Goal: Task Accomplishment & Management: Manage account settings

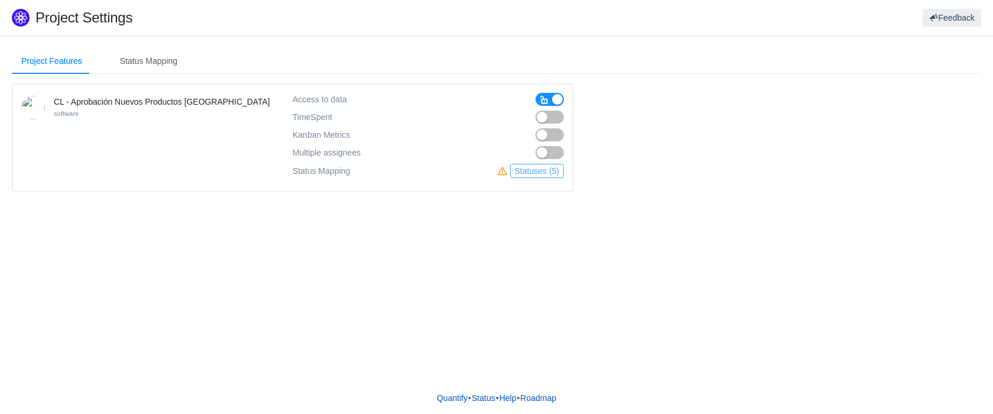
click at [538, 171] on button "Statuses (5)" at bounding box center [537, 171] width 54 height 14
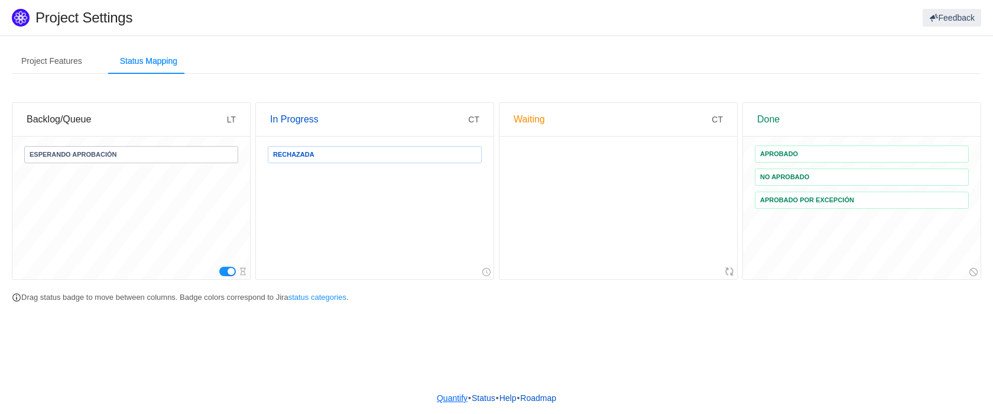
click at [445, 398] on link "Quantify" at bounding box center [452, 398] width 32 height 18
click at [57, 60] on div "Project Features" at bounding box center [52, 61] width 80 height 27
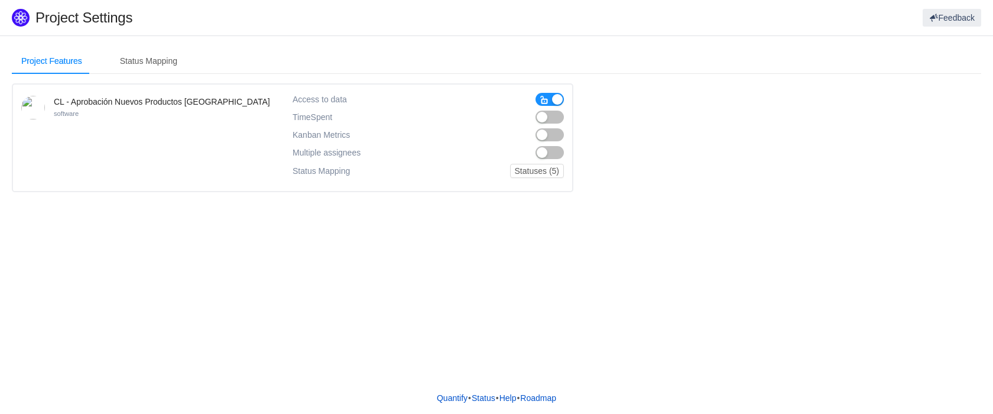
click at [154, 73] on div "Status Mapping" at bounding box center [149, 61] width 76 height 27
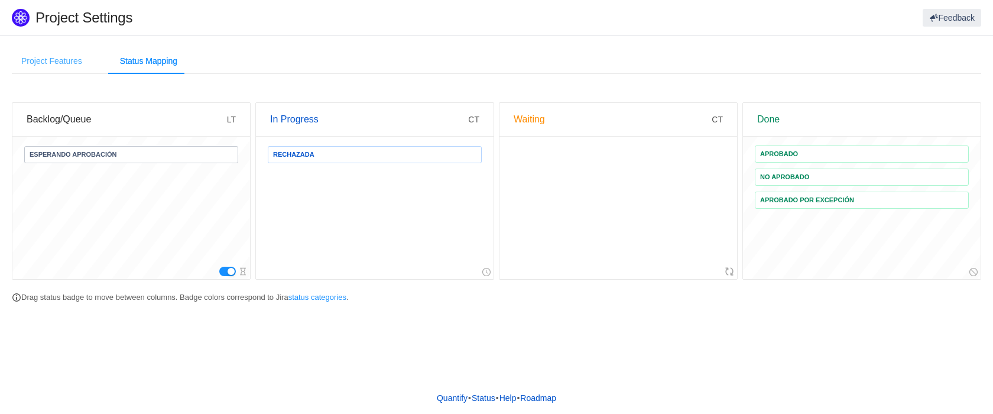
click at [56, 64] on div "Project Features" at bounding box center [52, 61] width 80 height 27
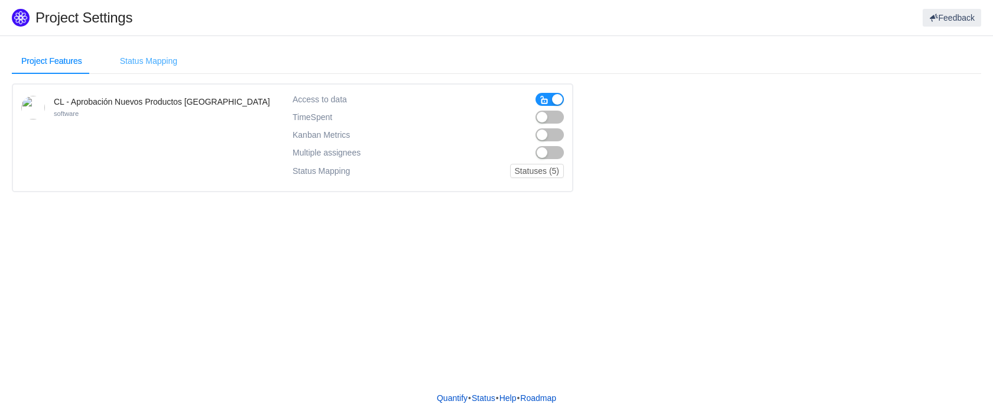
click at [158, 63] on div "Status Mapping" at bounding box center [149, 61] width 76 height 27
click at [544, 99] on span "button" at bounding box center [544, 99] width 9 height 9
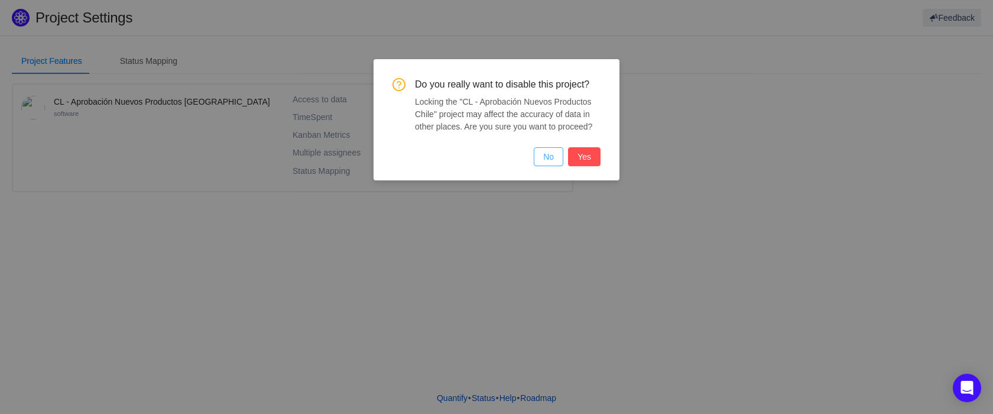
click at [552, 158] on button "No" at bounding box center [549, 156] width 30 height 19
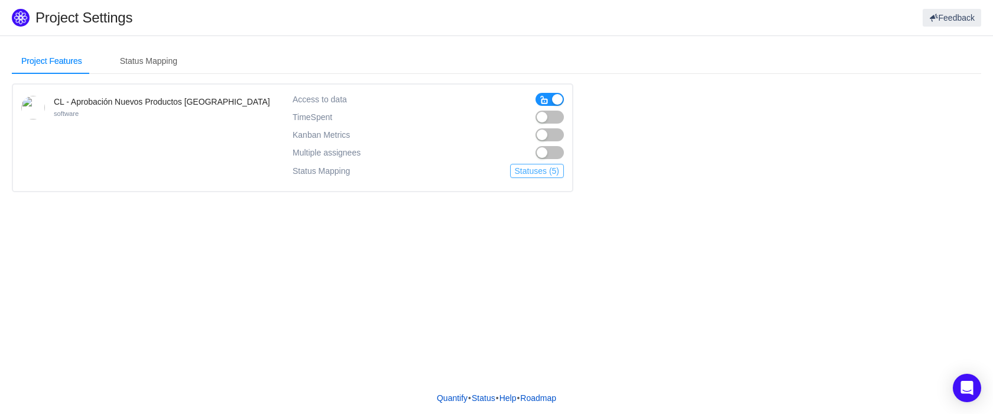
click at [537, 174] on button "Statuses (5)" at bounding box center [537, 171] width 54 height 14
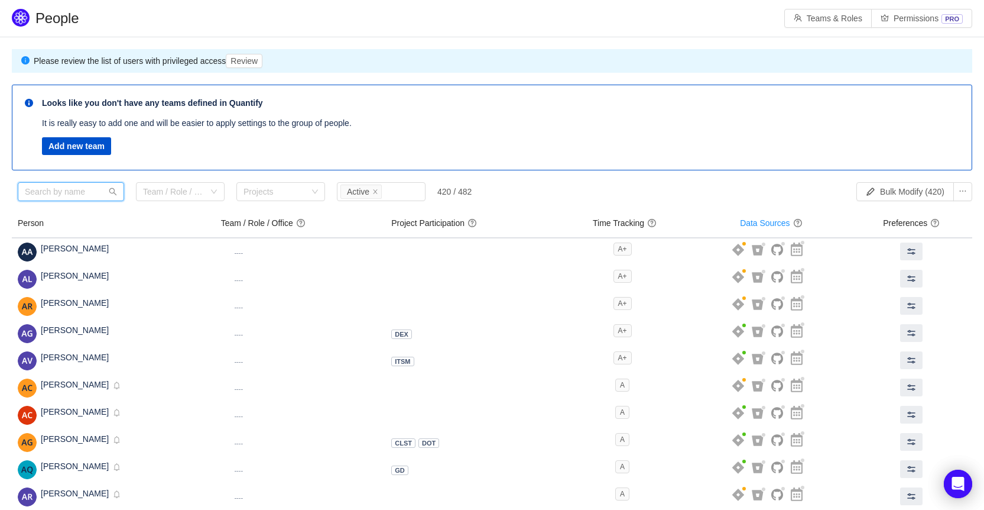
click at [92, 192] on input "text" at bounding box center [71, 191] width 106 height 19
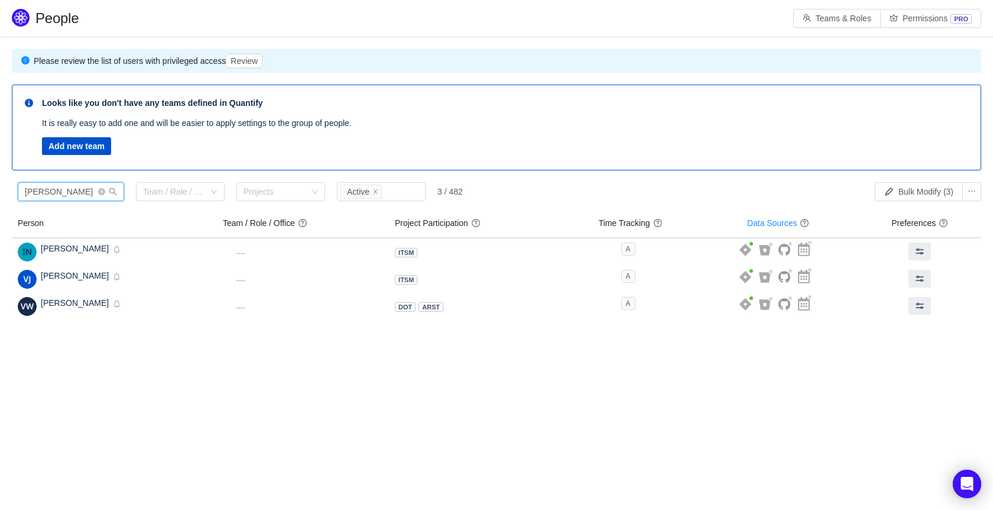
click at [47, 194] on input "nina" at bounding box center [71, 191] width 106 height 19
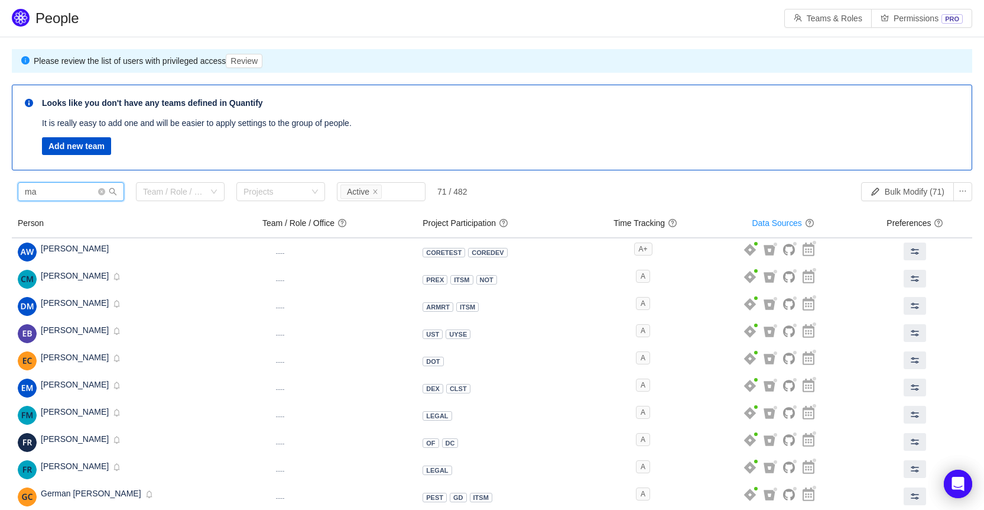
type input "m"
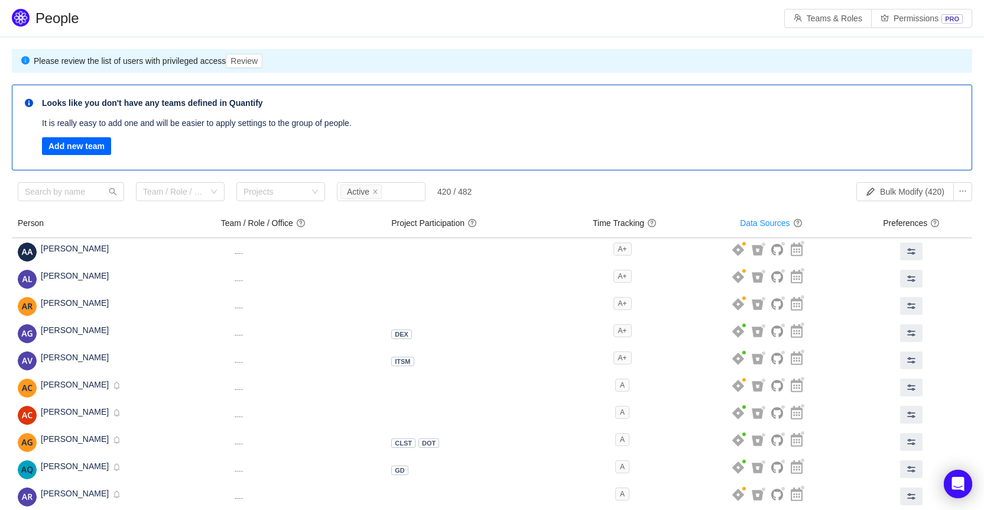
click at [92, 147] on button "Add new team" at bounding box center [76, 146] width 69 height 18
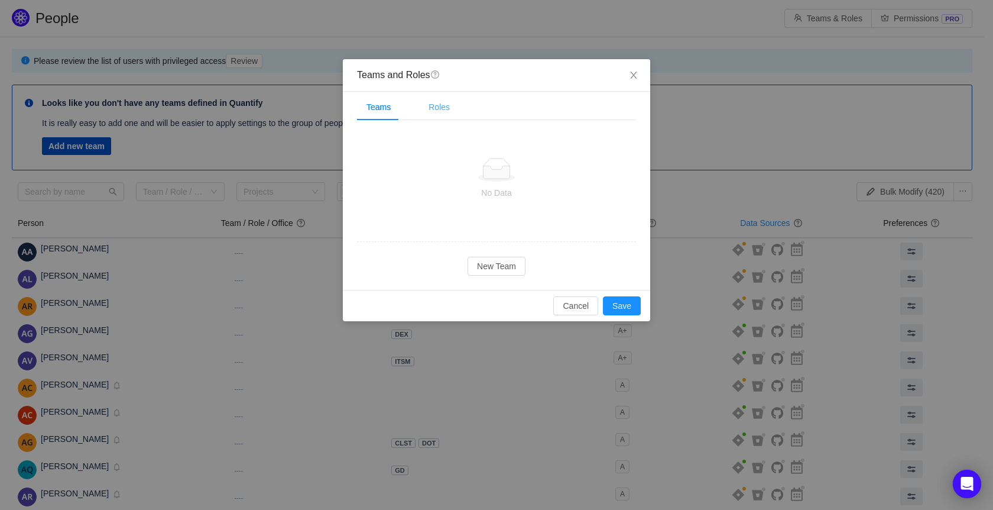
click at [437, 104] on div "Roles" at bounding box center [439, 107] width 40 height 27
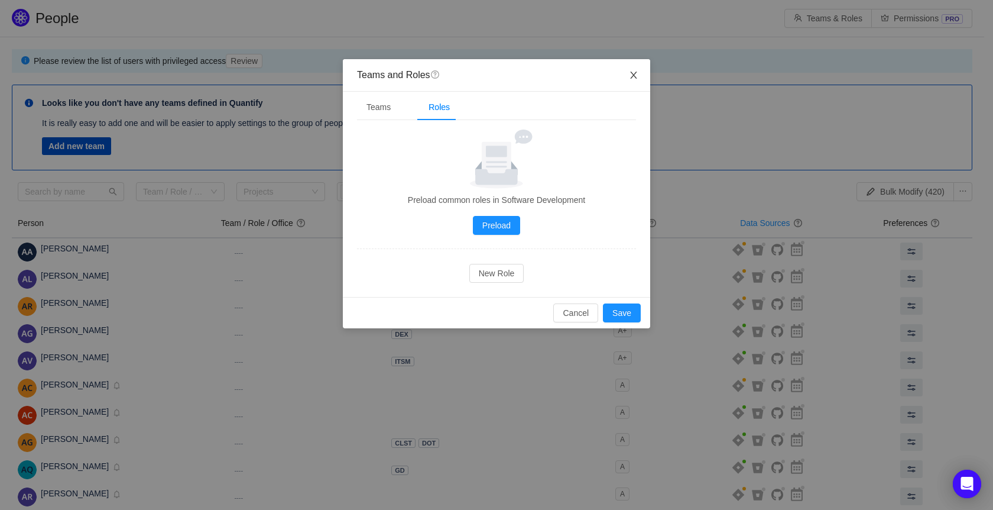
click at [636, 81] on span "Close" at bounding box center [633, 75] width 33 height 33
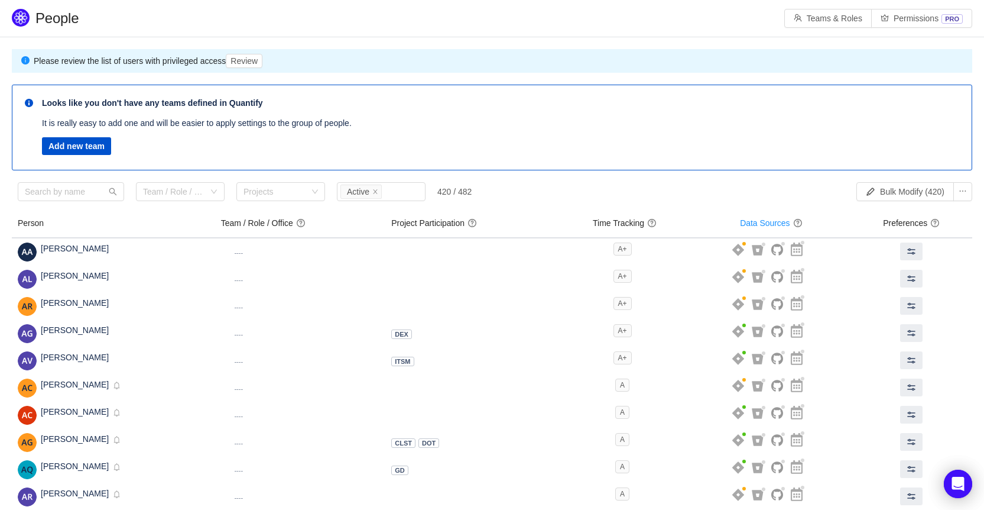
click at [764, 202] on div "Team / Role / Office Projects Status Active 420 / 482 Bulk Modify (420)" at bounding box center [495, 194] width 955 height 25
click at [890, 192] on button "Bulk Modify (420)" at bounding box center [906, 191] width 98 height 19
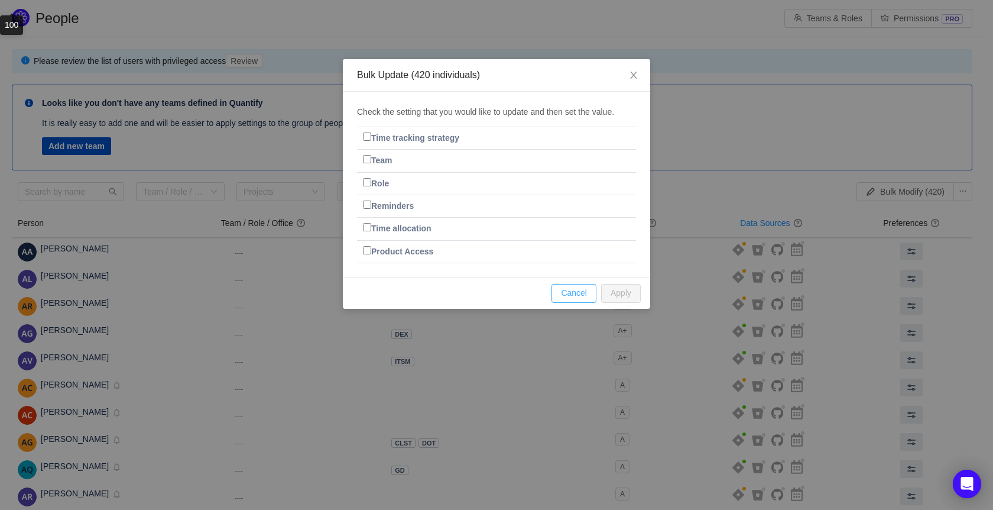
click at [572, 290] on button "Cancel" at bounding box center [574, 293] width 45 height 19
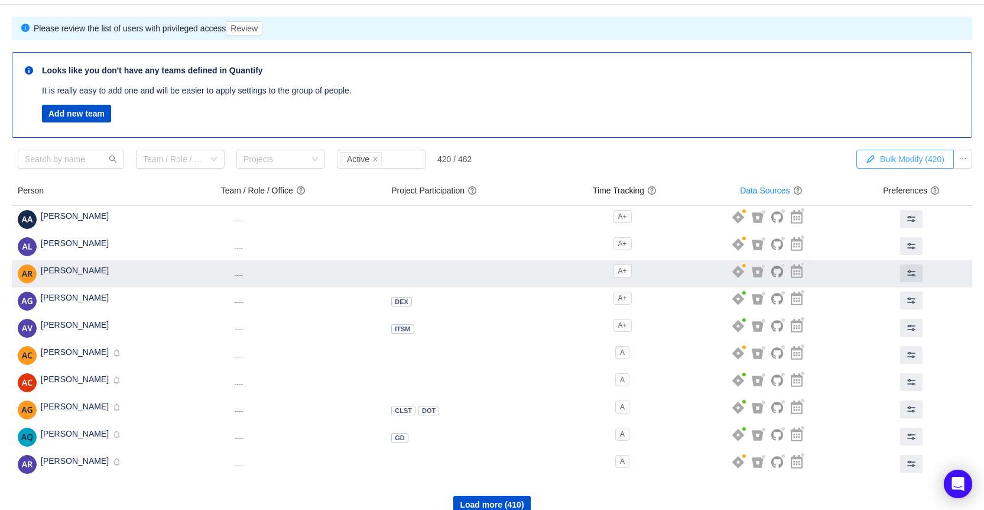
scroll to position [48, 0]
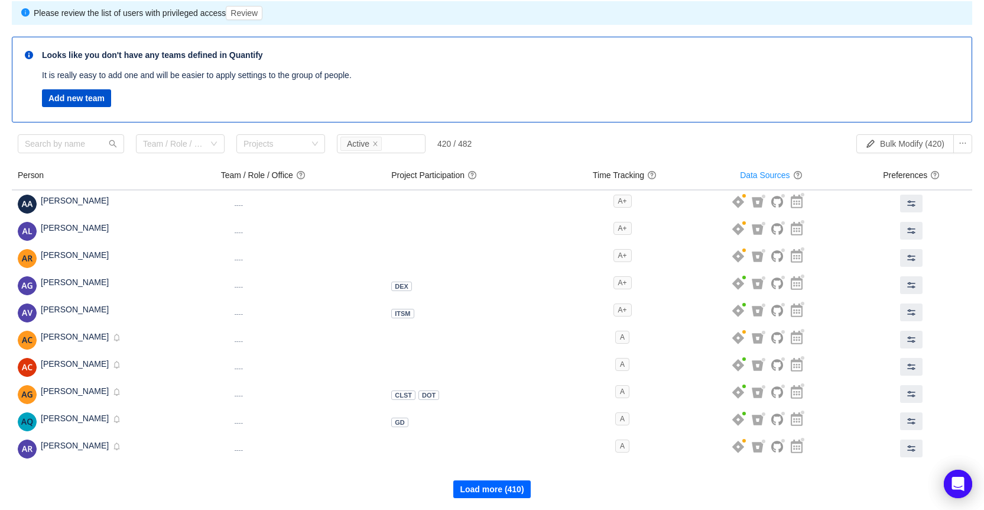
click at [503, 490] on button "Load more (410)" at bounding box center [491, 489] width 77 height 18
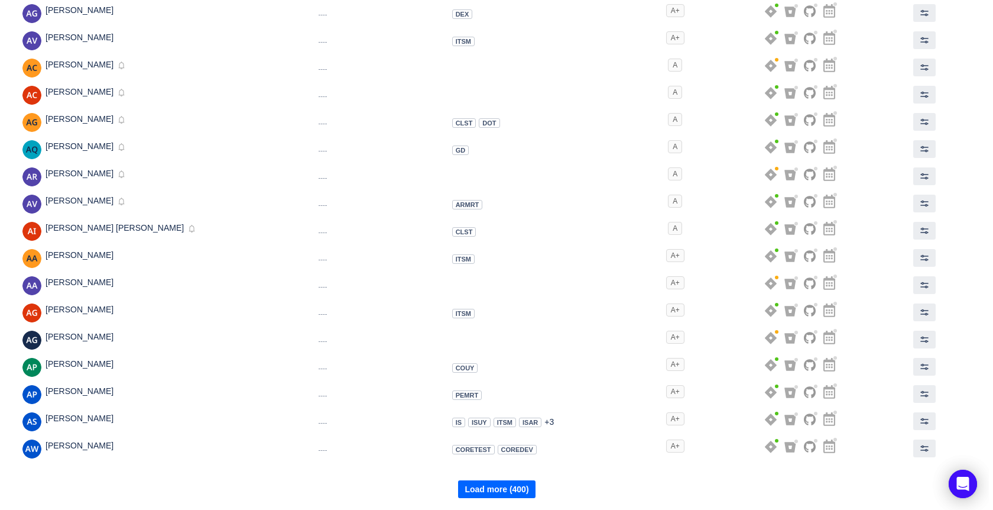
scroll to position [0, 0]
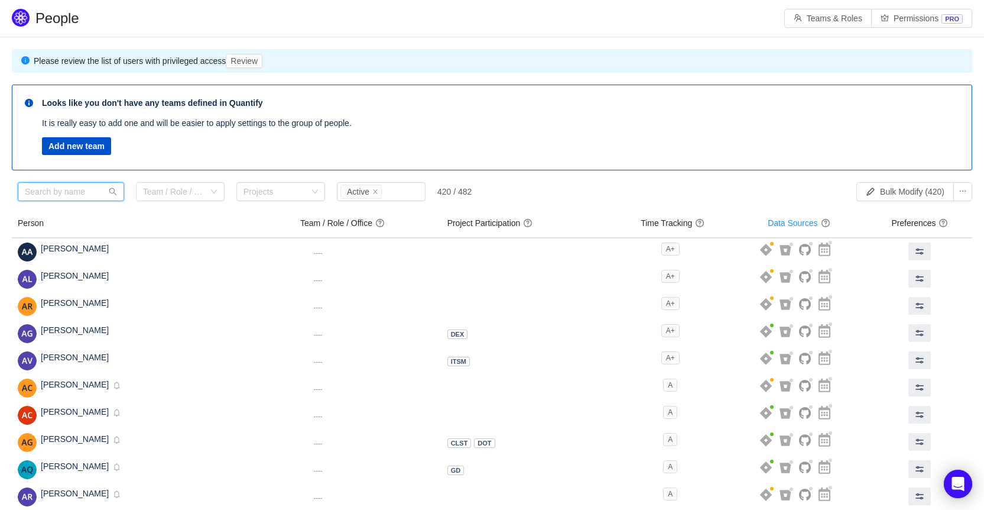
click at [68, 190] on input "text" at bounding box center [71, 191] width 106 height 19
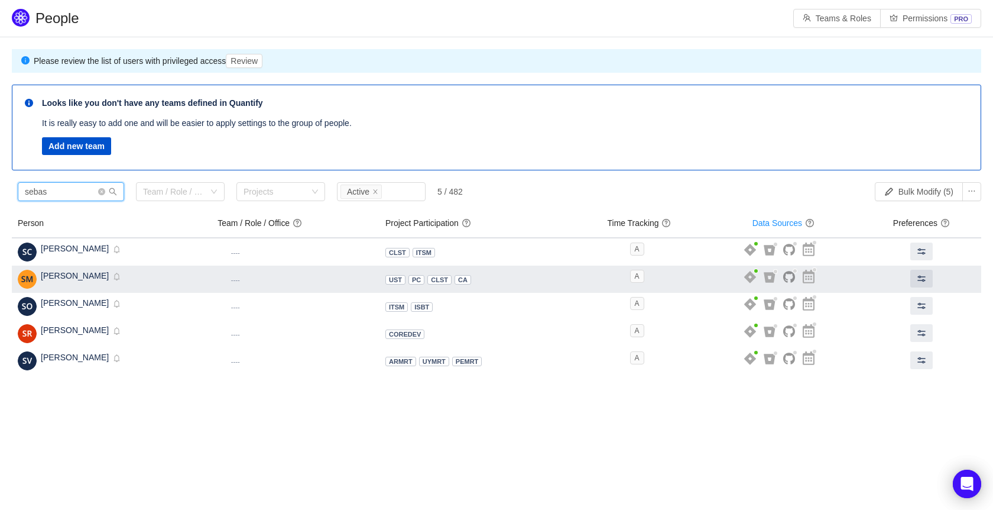
type input "sebas"
click at [587, 277] on td "A" at bounding box center [639, 278] width 132 height 27
click at [774, 276] on icon at bounding box center [770, 277] width 12 height 12
click at [641, 275] on span "A" at bounding box center [637, 276] width 14 height 13
click at [402, 280] on span "UST" at bounding box center [395, 279] width 13 height 7
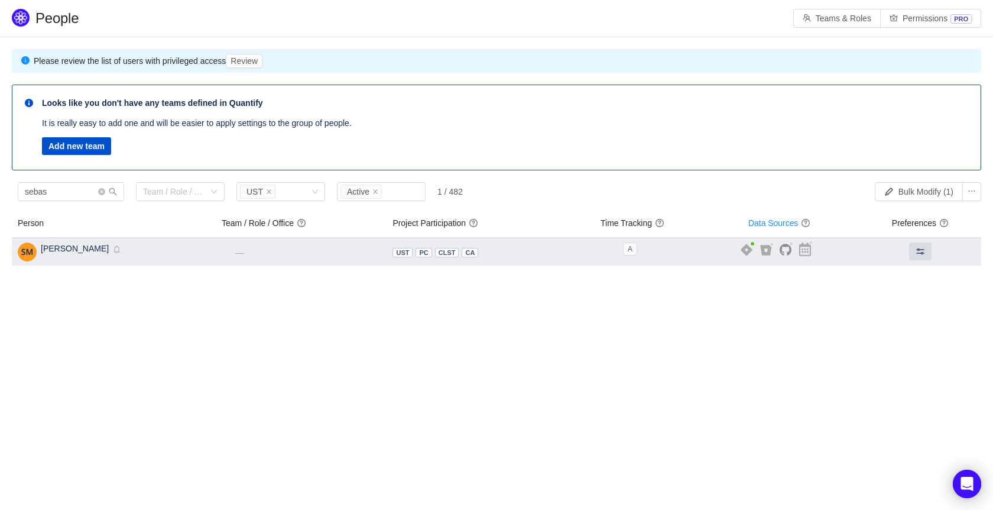
click at [420, 249] on span "PC" at bounding box center [423, 252] width 9 height 7
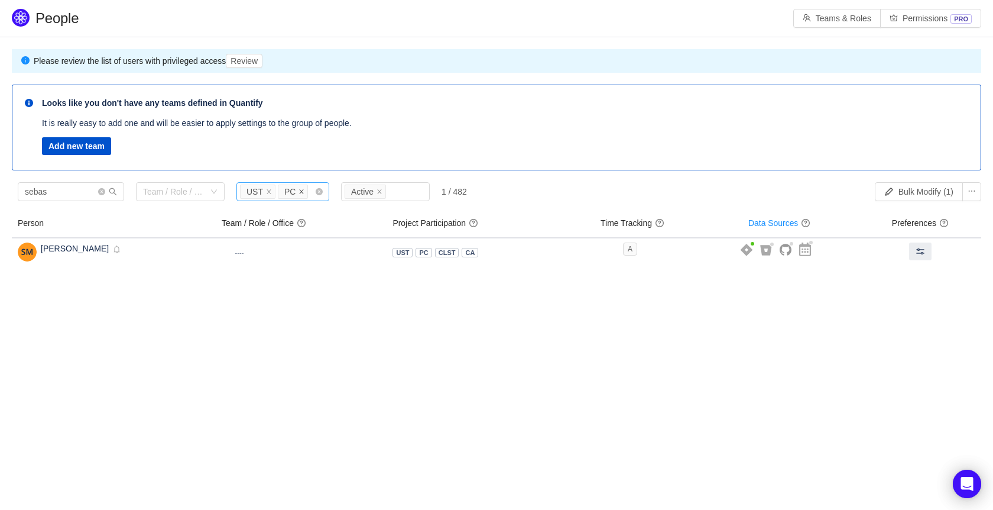
click at [299, 193] on icon "icon: close" at bounding box center [302, 192] width 6 height 6
click at [267, 193] on icon "icon: close" at bounding box center [269, 192] width 6 height 6
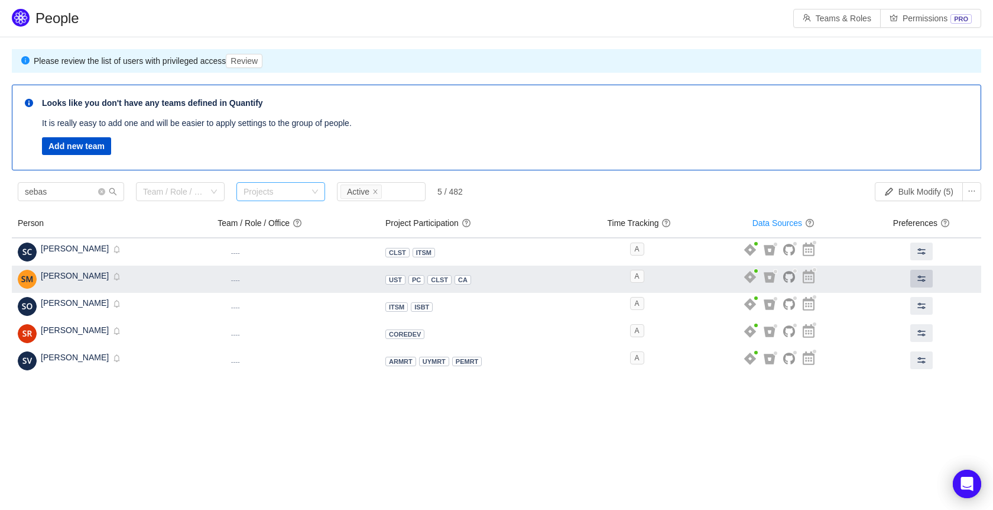
click at [922, 278] on span at bounding box center [921, 278] width 9 height 9
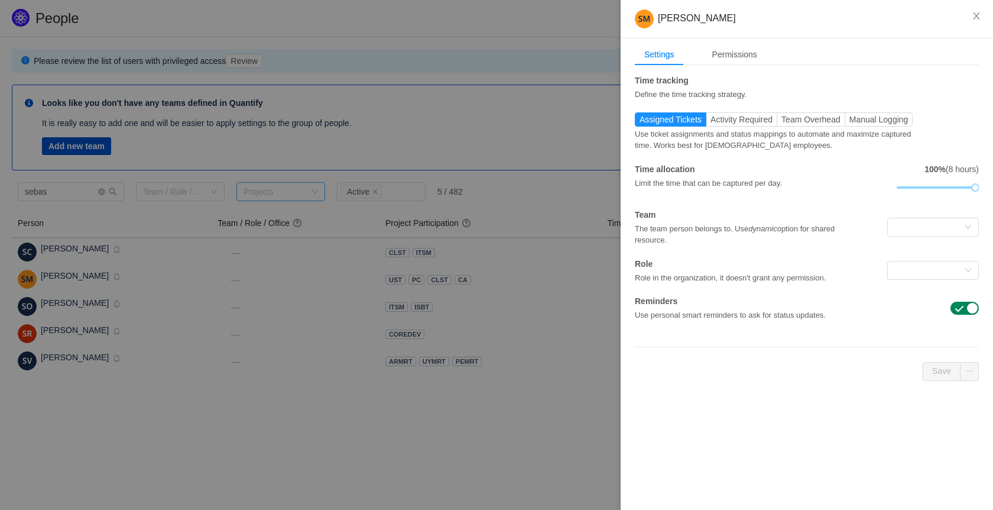
click at [928, 258] on div "Role Role in the organization, it doesn't grant any permission." at bounding box center [807, 271] width 344 height 26
click at [937, 262] on div at bounding box center [929, 270] width 70 height 18
type input "I"
click at [766, 445] on div "Sebastián Márquez Settings Permissions Time tracking Define the time tracking s…" at bounding box center [807, 255] width 372 height 510
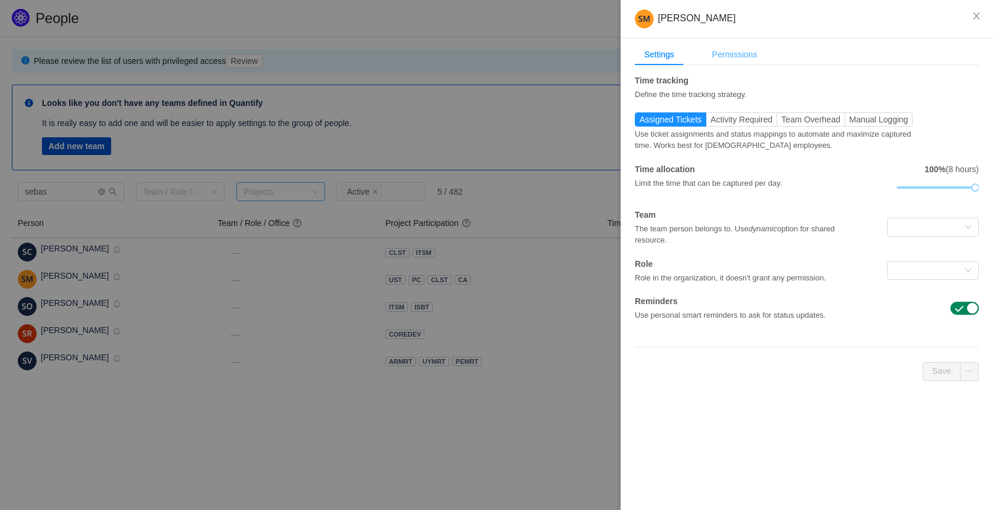
click at [740, 52] on div "Permissions" at bounding box center [735, 55] width 64 height 22
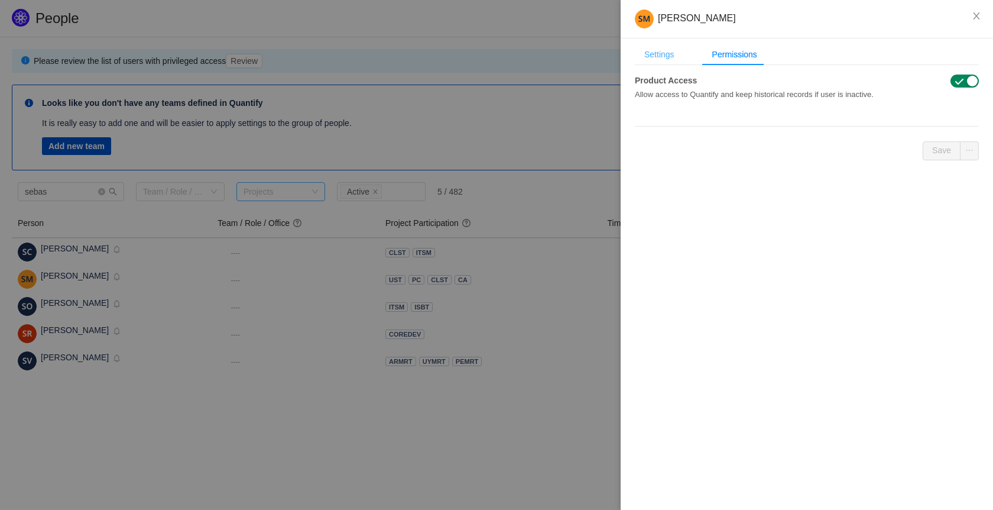
click at [653, 54] on div "Settings" at bounding box center [659, 55] width 49 height 22
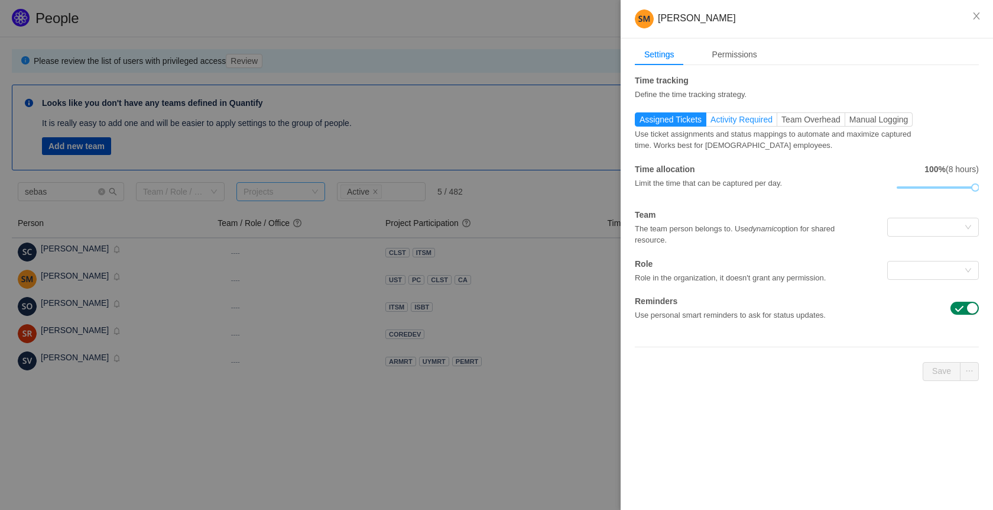
click at [741, 125] on label "Activity Required" at bounding box center [741, 119] width 71 height 14
click at [711, 122] on input "Activity Required" at bounding box center [711, 122] width 0 height 0
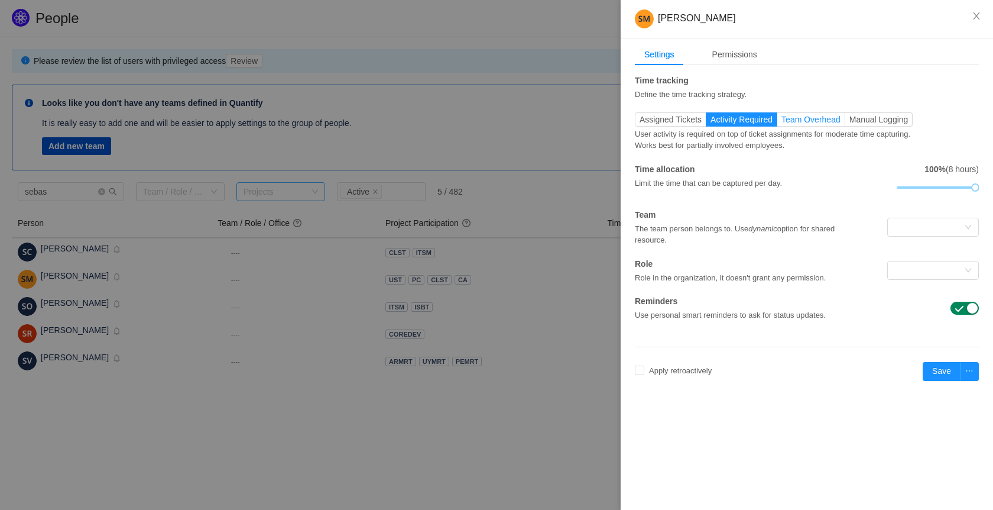
click at [790, 117] on span "Team Overhead" at bounding box center [811, 119] width 59 height 9
click at [782, 122] on input "Team Overhead" at bounding box center [782, 122] width 0 height 0
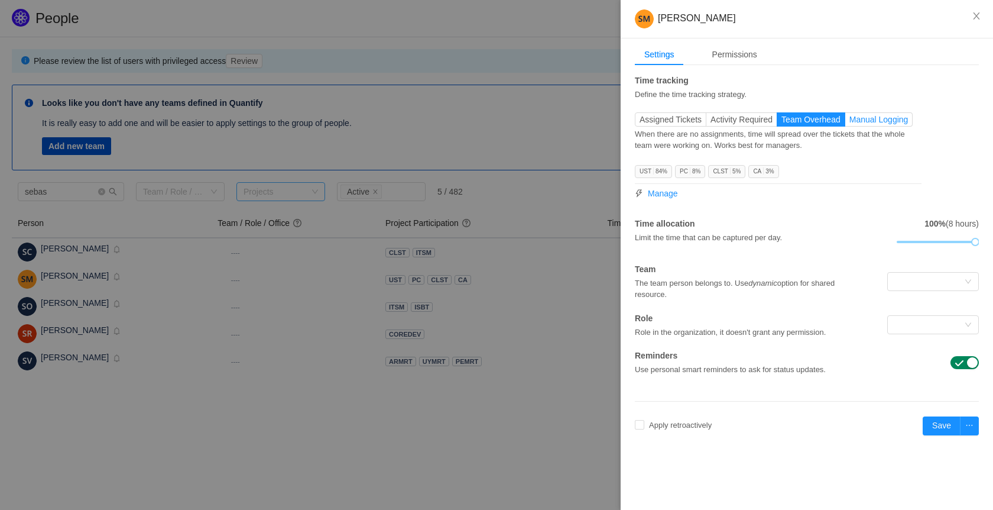
click at [857, 118] on span "Manual Logging" at bounding box center [879, 119] width 59 height 9
click at [850, 122] on input "Manual Logging" at bounding box center [850, 122] width 0 height 0
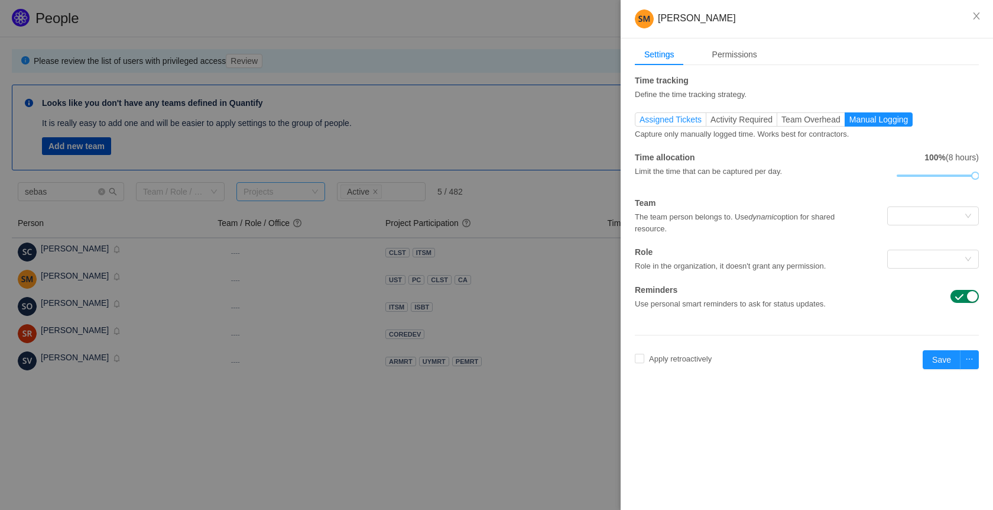
click at [673, 118] on span "Assigned Tickets" at bounding box center [671, 119] width 62 height 9
click at [640, 122] on input "Assigned Tickets" at bounding box center [640, 122] width 0 height 0
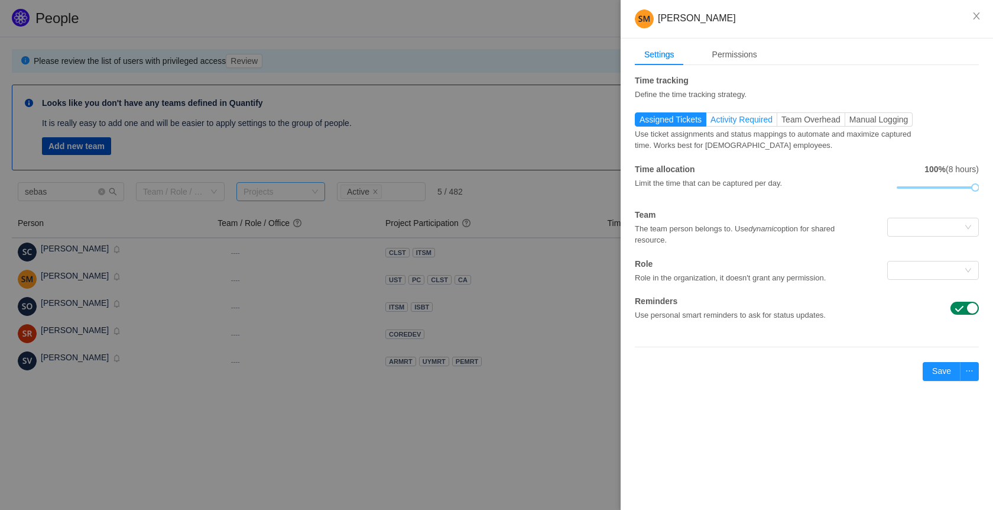
click at [765, 124] on span "Activity Required" at bounding box center [742, 119] width 62 height 9
click at [711, 122] on input "Activity Required" at bounding box center [711, 122] width 0 height 0
click at [690, 119] on span "Assigned Tickets" at bounding box center [671, 119] width 62 height 9
click at [640, 122] on input "Assigned Tickets" at bounding box center [640, 122] width 0 height 0
click at [917, 235] on div at bounding box center [929, 227] width 70 height 18
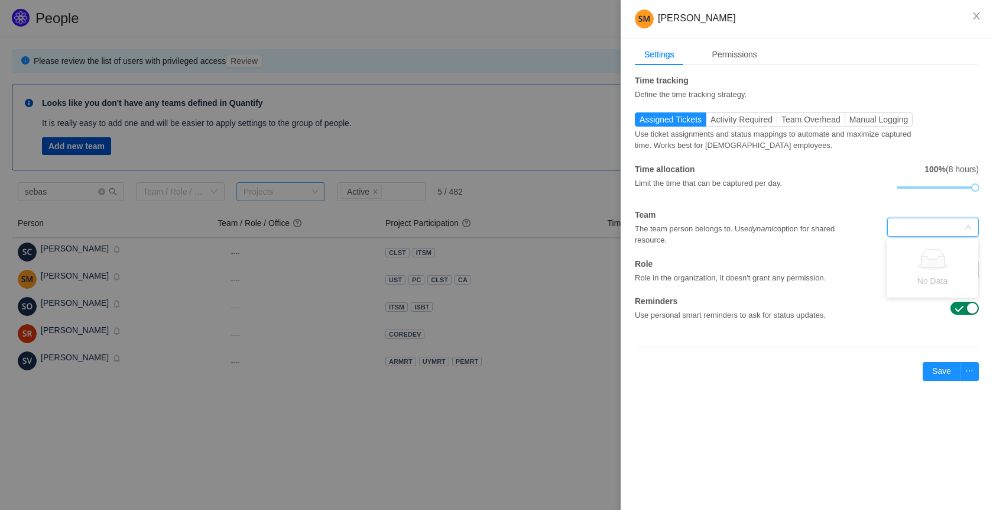
click at [918, 229] on input at bounding box center [929, 227] width 70 height 18
click at [576, 386] on div at bounding box center [496, 255] width 993 height 510
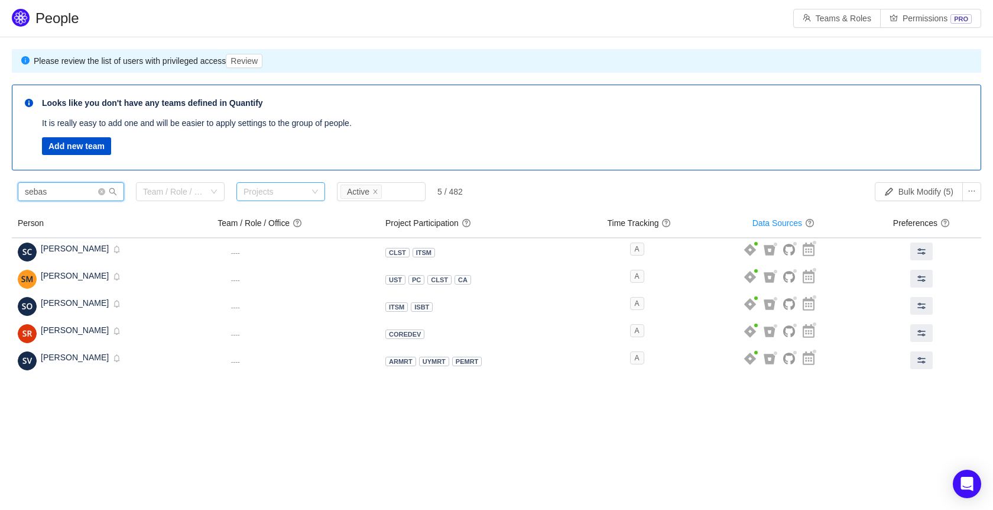
click at [28, 187] on input "sebas" at bounding box center [71, 191] width 106 height 19
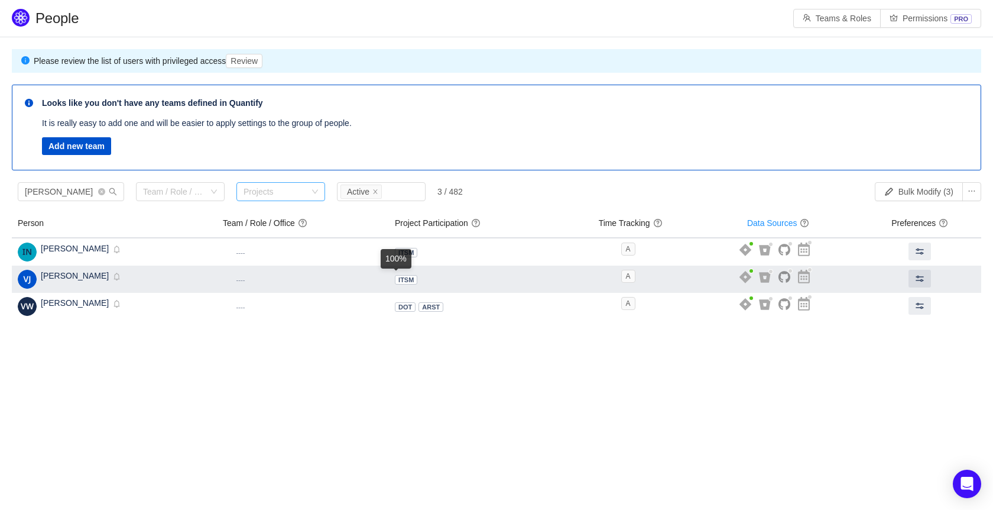
click at [398, 280] on span "ITSM" at bounding box center [405, 279] width 15 height 7
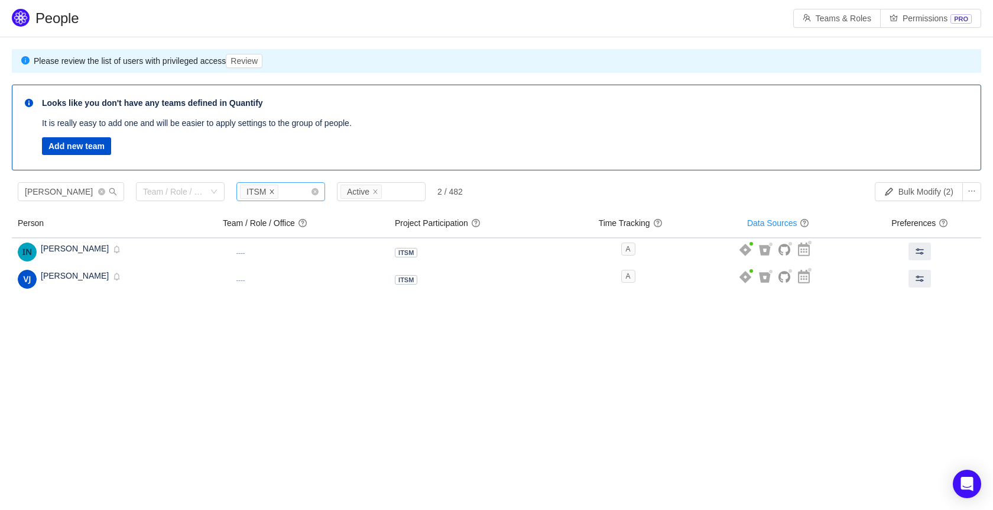
click at [270, 187] on span at bounding box center [272, 191] width 6 height 11
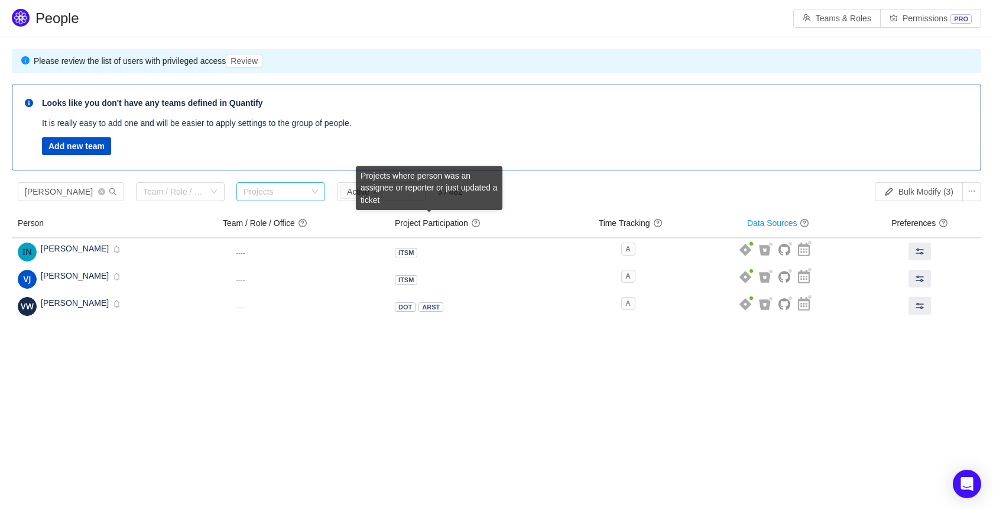
click at [471, 223] on span "question" at bounding box center [475, 222] width 9 height 9
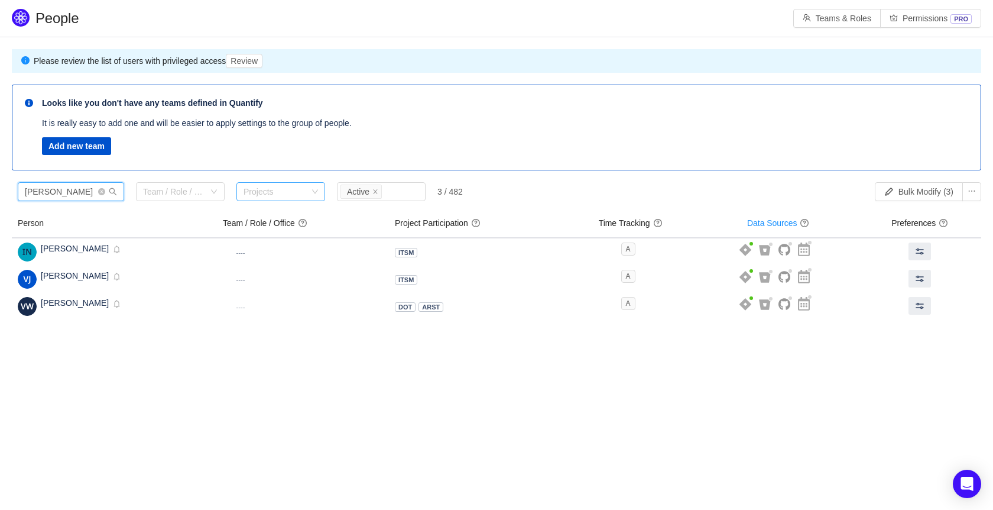
click at [63, 190] on input "nina" at bounding box center [71, 191] width 106 height 19
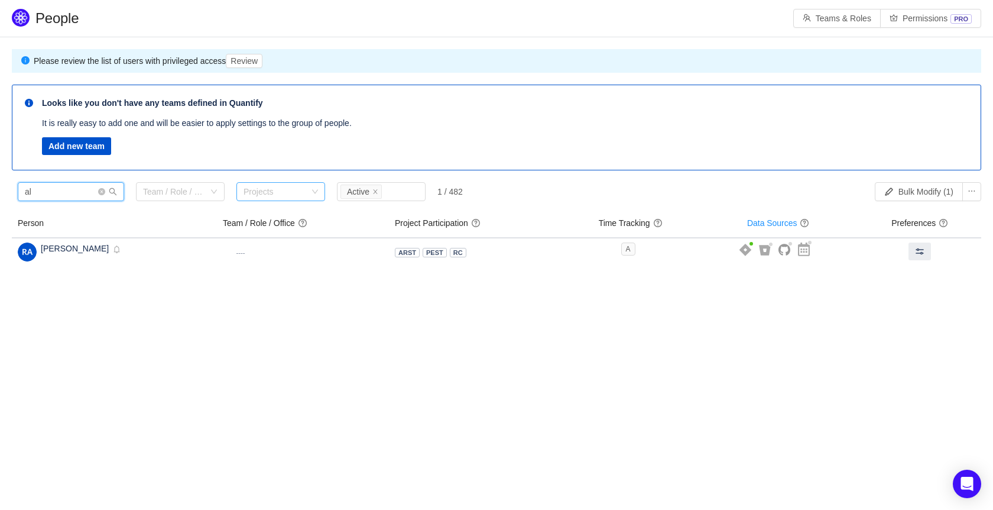
type input "a"
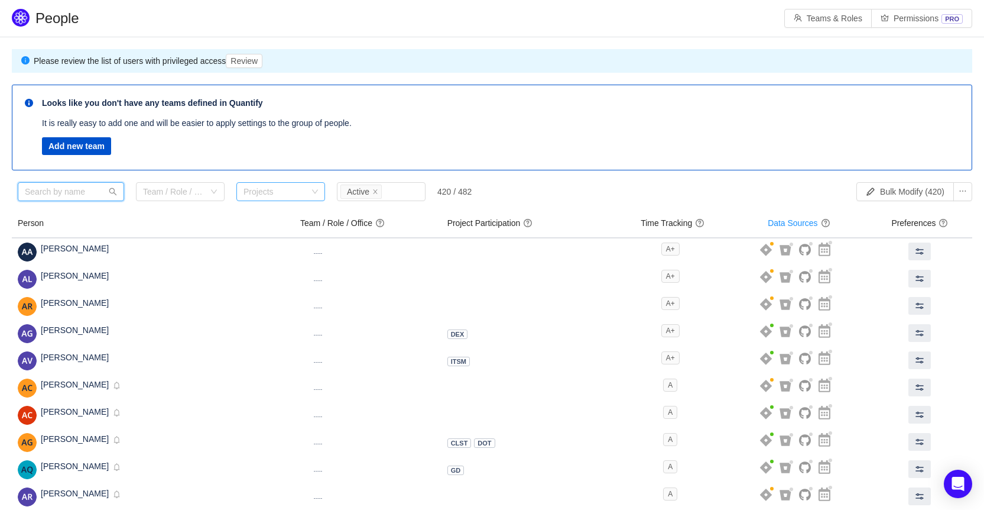
click at [73, 190] on input "text" at bounding box center [71, 191] width 106 height 19
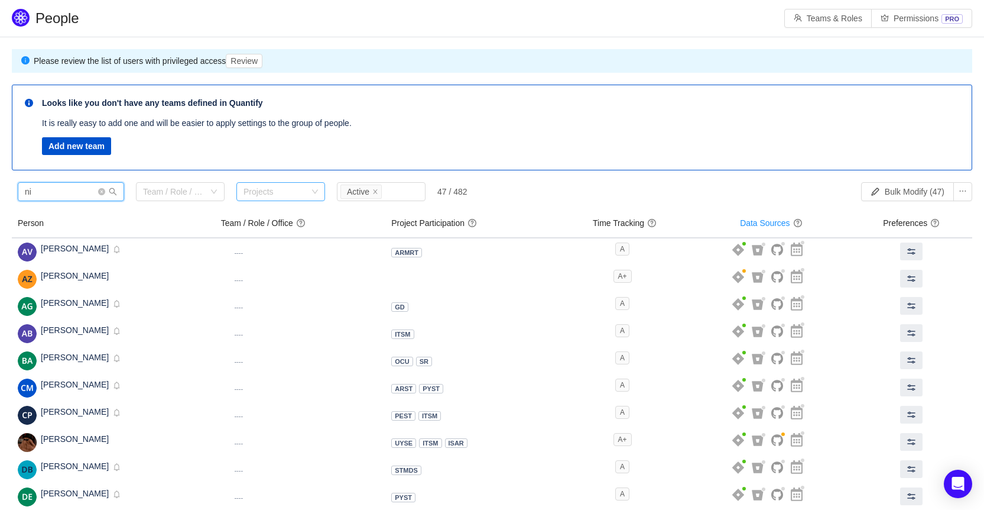
type input "n"
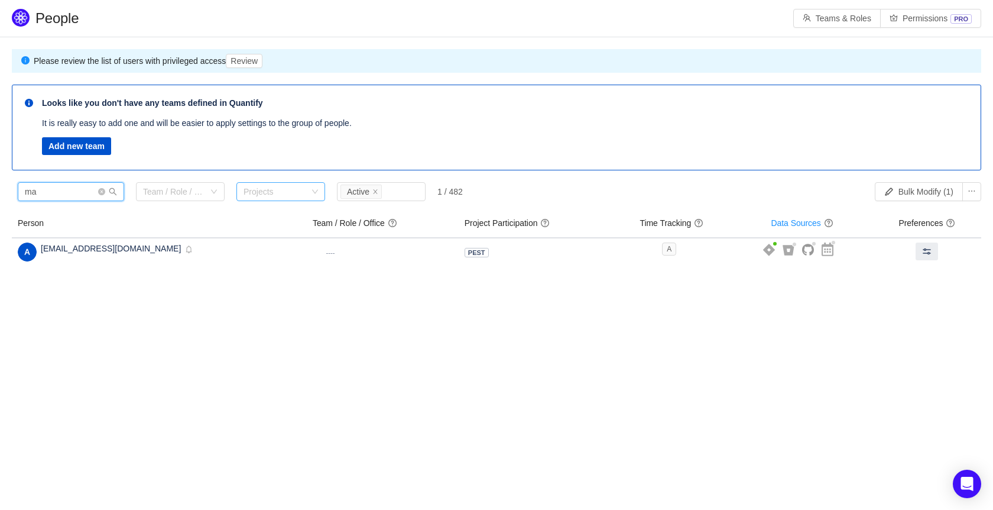
type input "m"
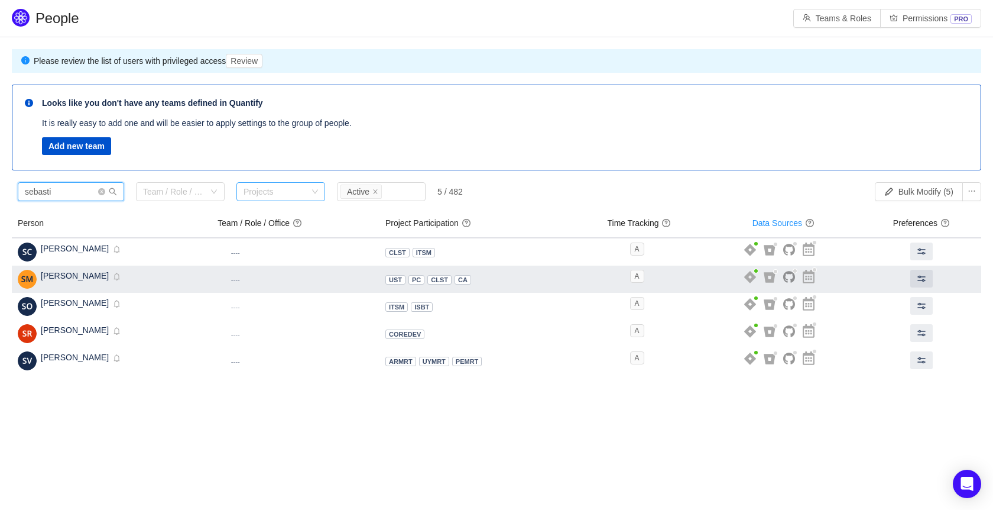
type input "sebasti"
click at [240, 281] on small "----" at bounding box center [235, 279] width 9 height 7
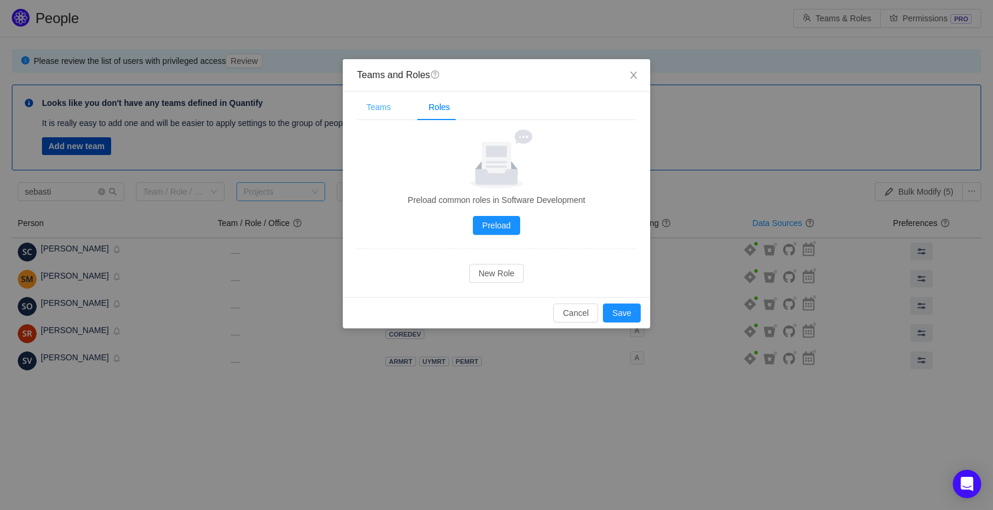
click at [372, 99] on div "Teams" at bounding box center [378, 107] width 43 height 27
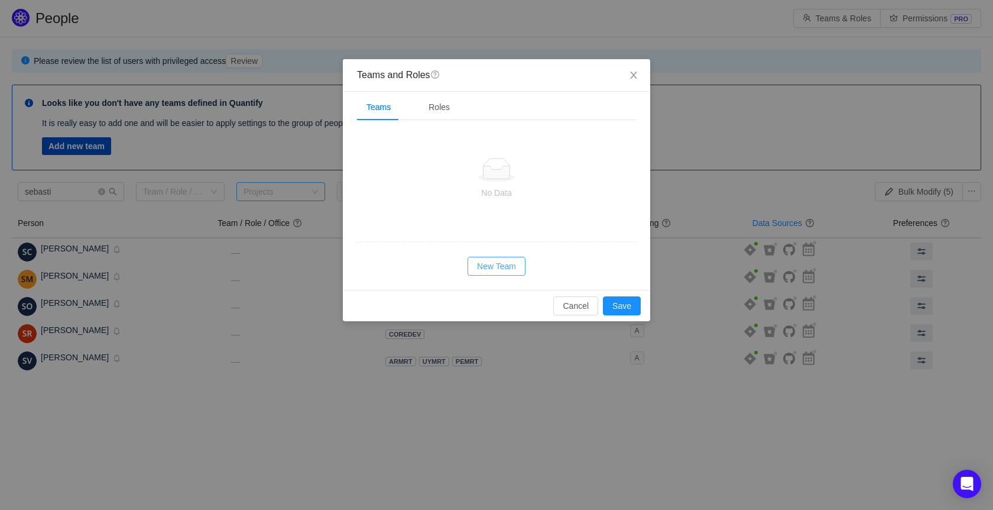
click at [494, 262] on button "New Team" at bounding box center [497, 266] width 58 height 19
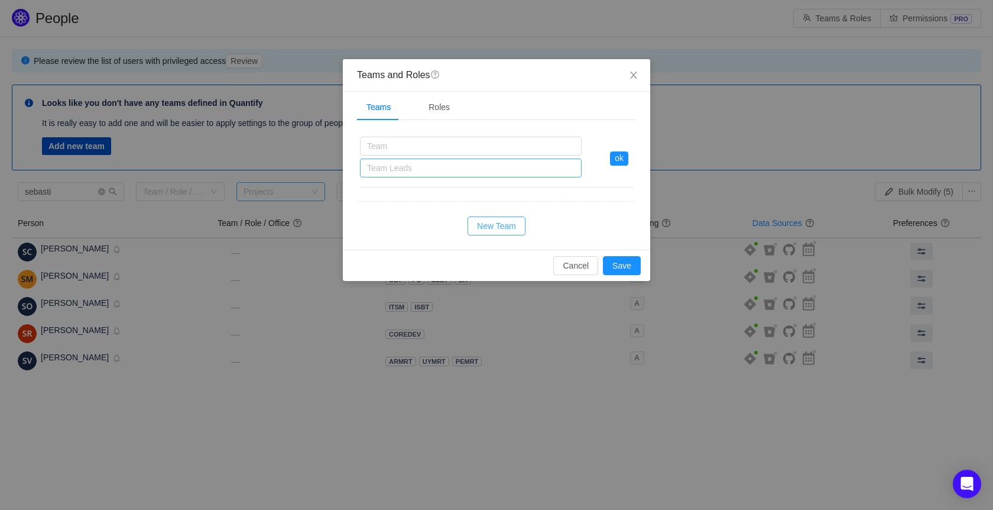
click at [447, 171] on div "Team Leads" at bounding box center [468, 168] width 202 height 12
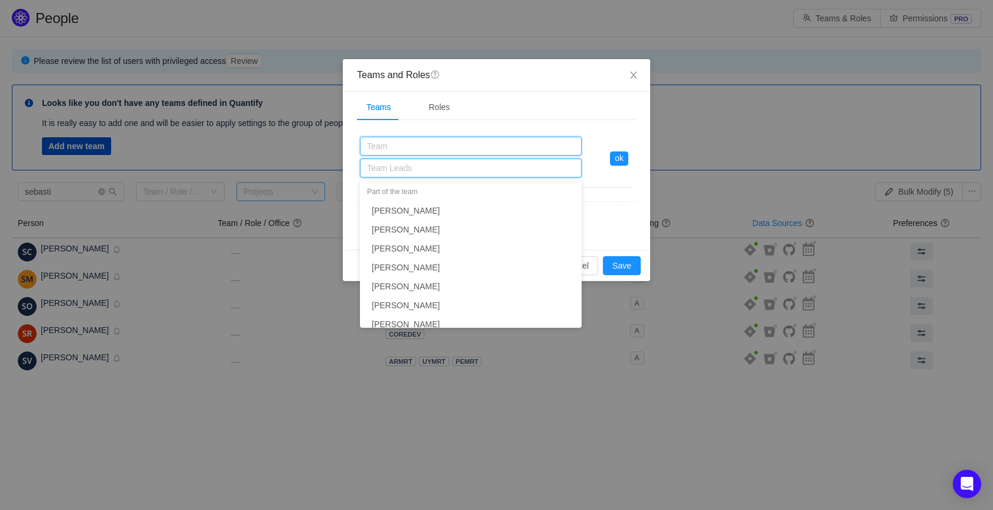
click at [458, 144] on input "text" at bounding box center [471, 146] width 222 height 19
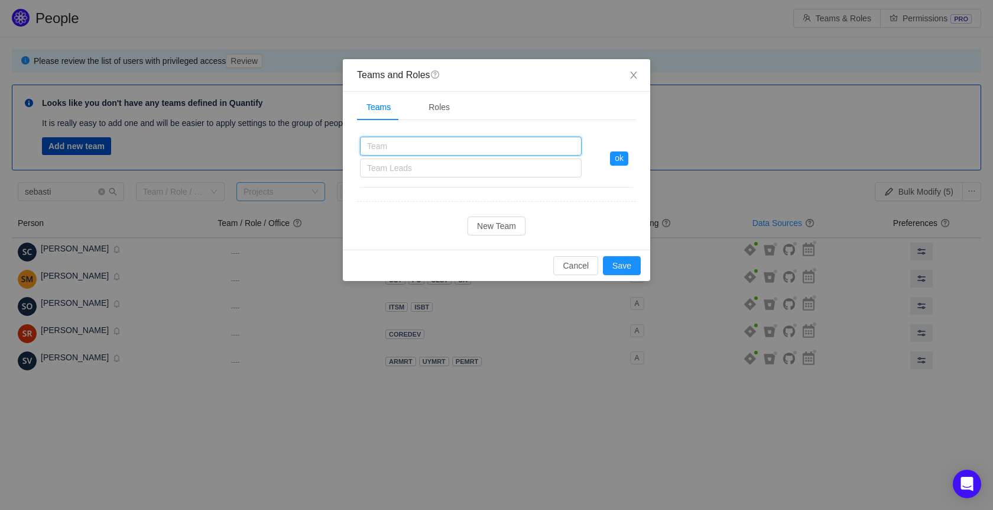
click at [458, 144] on input "text" at bounding box center [471, 146] width 222 height 19
click at [634, 73] on icon "icon: close" at bounding box center [633, 74] width 9 height 9
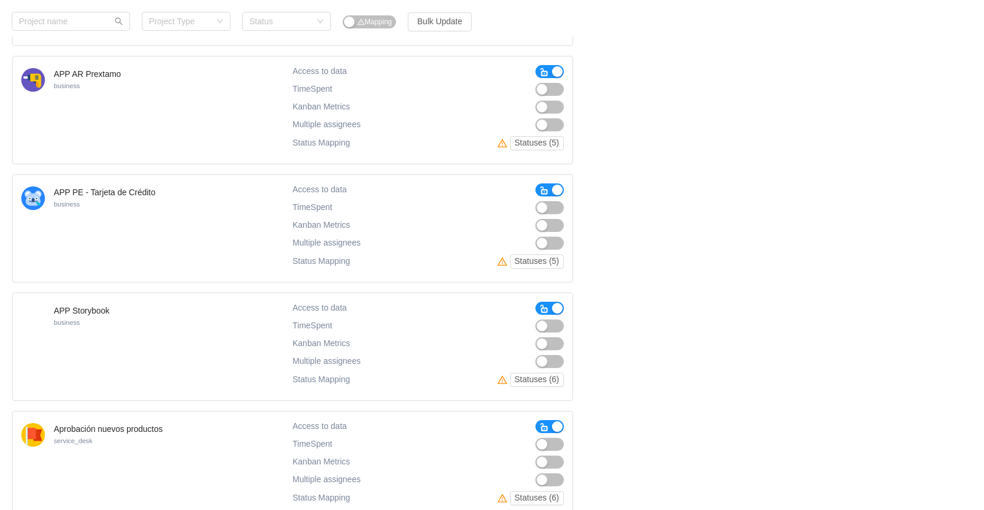
scroll to position [861, 0]
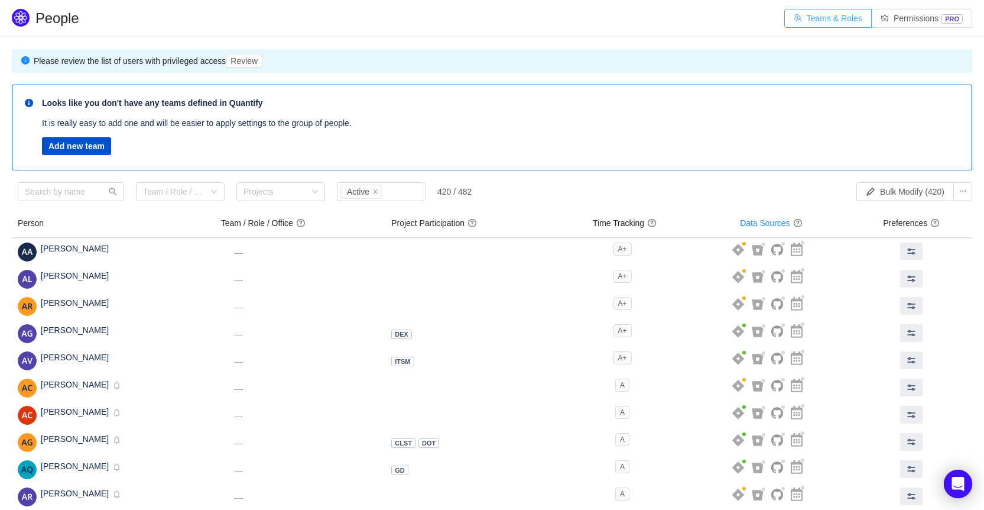
click at [800, 18] on button "Teams & Roles" at bounding box center [827, 18] width 87 height 19
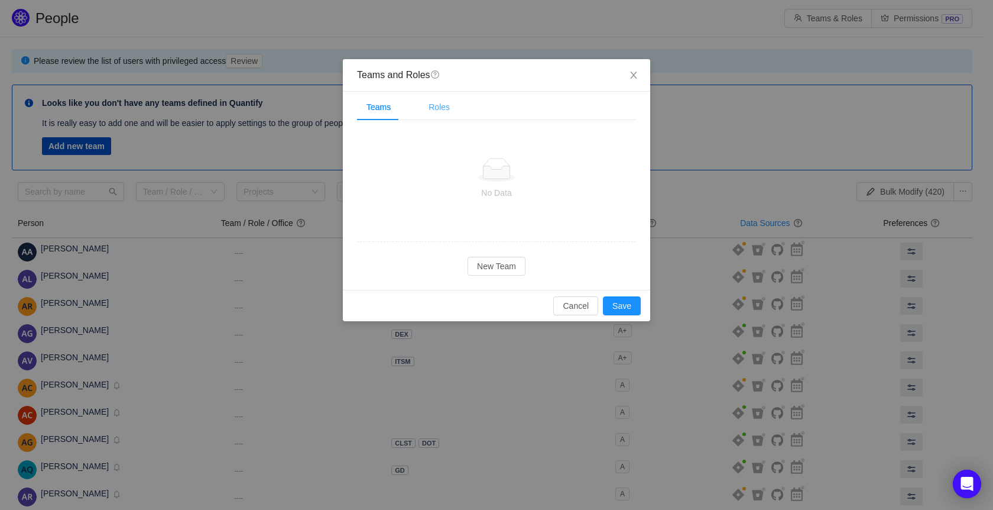
click at [439, 114] on div "Roles" at bounding box center [439, 107] width 40 height 27
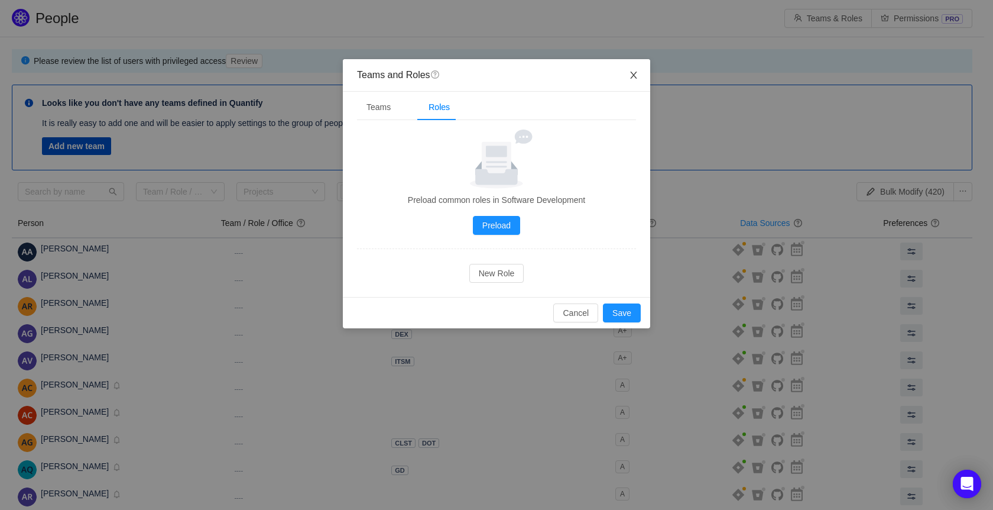
click at [636, 73] on icon "icon: close" at bounding box center [633, 74] width 9 height 9
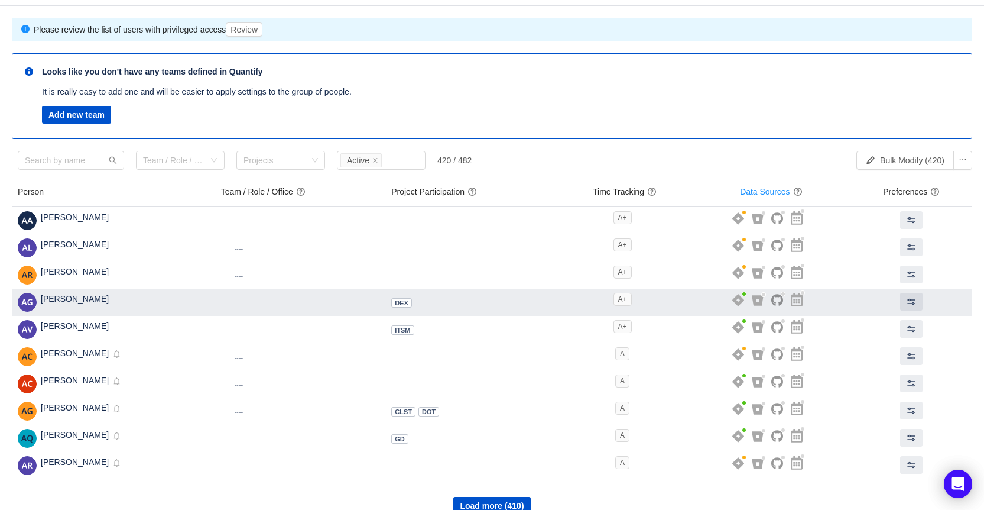
scroll to position [48, 0]
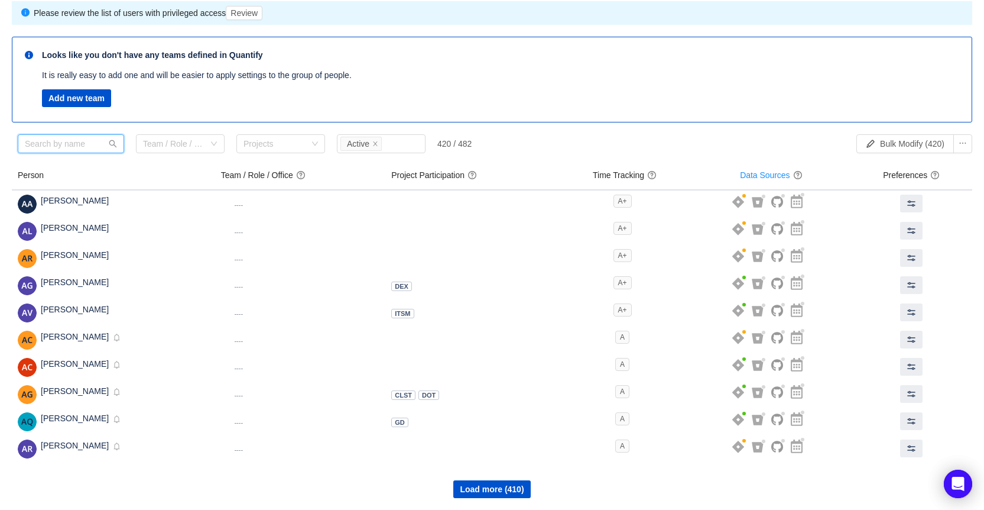
click at [92, 142] on input "text" at bounding box center [71, 143] width 106 height 19
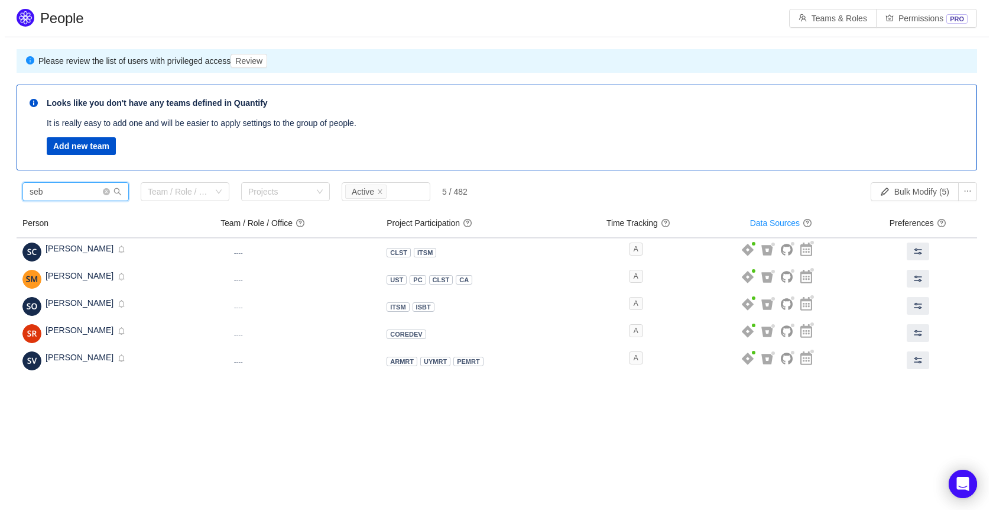
scroll to position [0, 0]
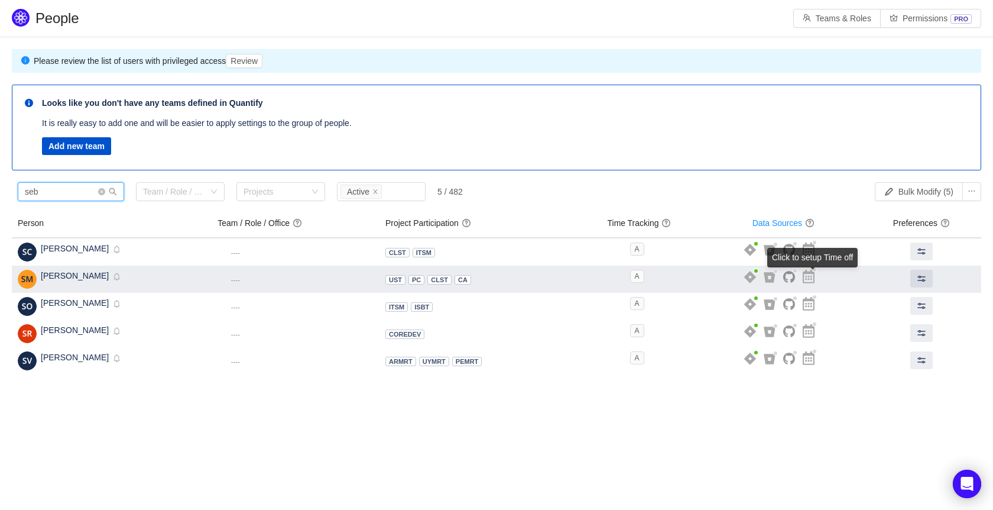
type input "seb"
click at [815, 278] on icon at bounding box center [809, 277] width 12 height 14
click at [761, 281] on td at bounding box center [783, 278] width 157 height 27
click at [756, 277] on icon at bounding box center [750, 277] width 12 height 12
click at [756, 278] on icon at bounding box center [750, 277] width 12 height 12
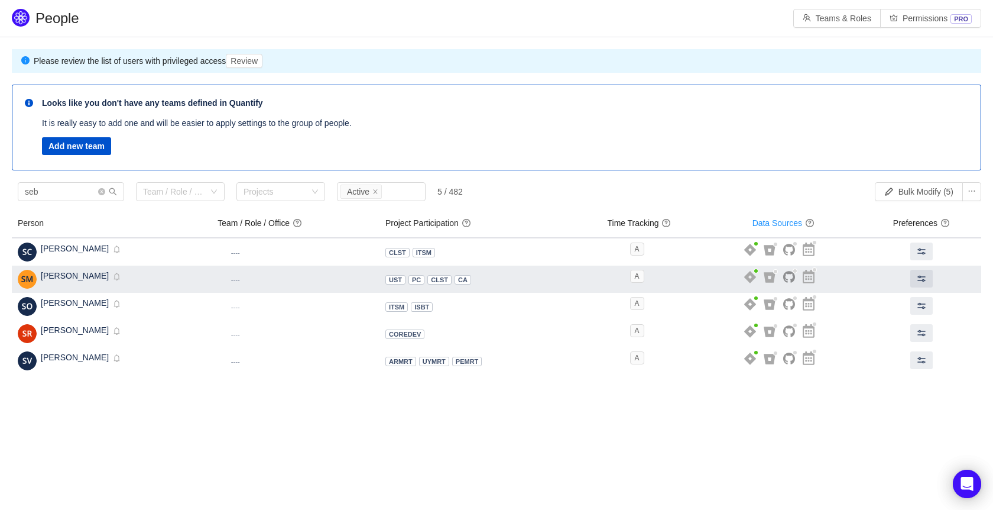
click at [755, 277] on icon at bounding box center [750, 277] width 12 height 12
click at [926, 283] on button at bounding box center [921, 279] width 22 height 18
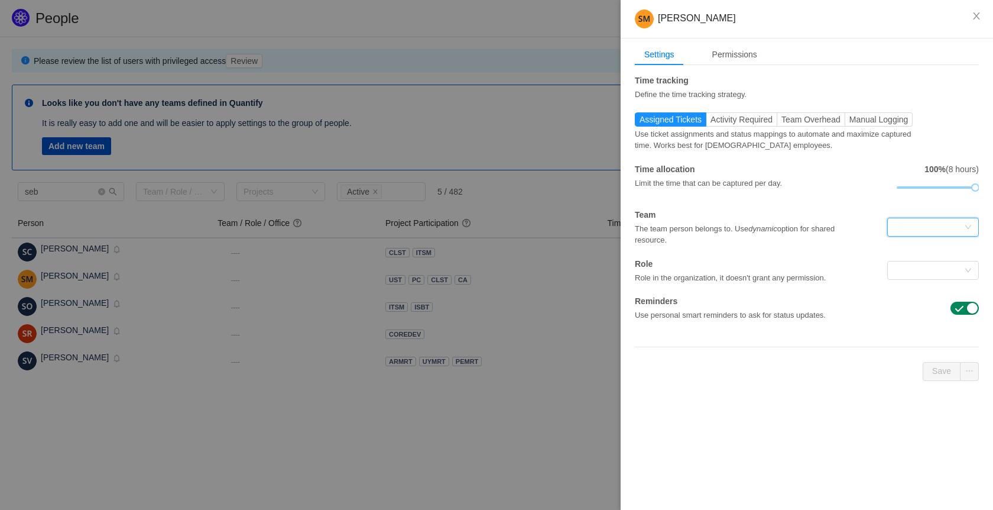
click at [901, 223] on div at bounding box center [929, 227] width 70 height 18
click at [901, 223] on input at bounding box center [929, 227] width 70 height 18
click at [727, 273] on div "Role in the organization, it doesn't grant any permission." at bounding box center [749, 277] width 229 height 14
click at [727, 278] on div "Role in the organization, it doesn't grant any permission." at bounding box center [749, 277] width 229 height 14
click at [931, 274] on div at bounding box center [929, 270] width 70 height 18
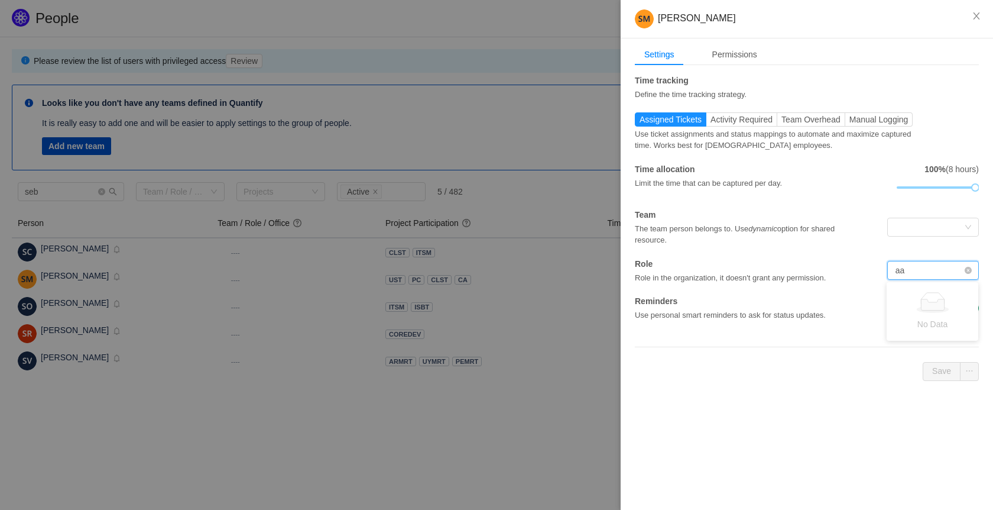
type input "a"
type input "CL"
click at [740, 59] on div "Permissions" at bounding box center [735, 55] width 64 height 22
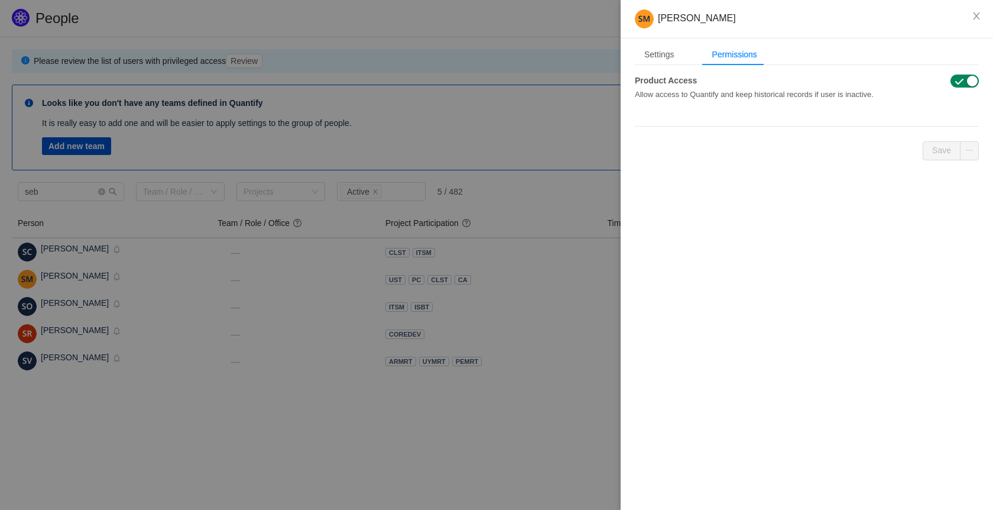
click at [961, 86] on span "button" at bounding box center [959, 81] width 9 height 9
click at [961, 83] on button "button" at bounding box center [965, 80] width 28 height 13
click at [971, 150] on button "button" at bounding box center [969, 150] width 19 height 19
click at [660, 53] on div "Settings" at bounding box center [659, 55] width 49 height 22
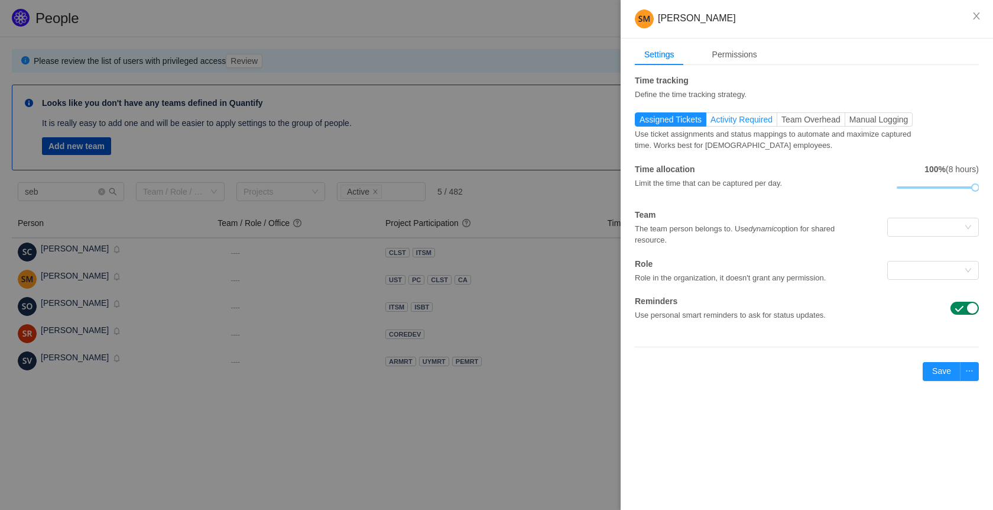
click at [742, 115] on span "Activity Required" at bounding box center [742, 119] width 62 height 9
click at [711, 122] on input "Activity Required" at bounding box center [711, 122] width 0 height 0
click at [796, 115] on span "Team Overhead" at bounding box center [811, 119] width 59 height 9
click at [782, 122] on input "Team Overhead" at bounding box center [782, 122] width 0 height 0
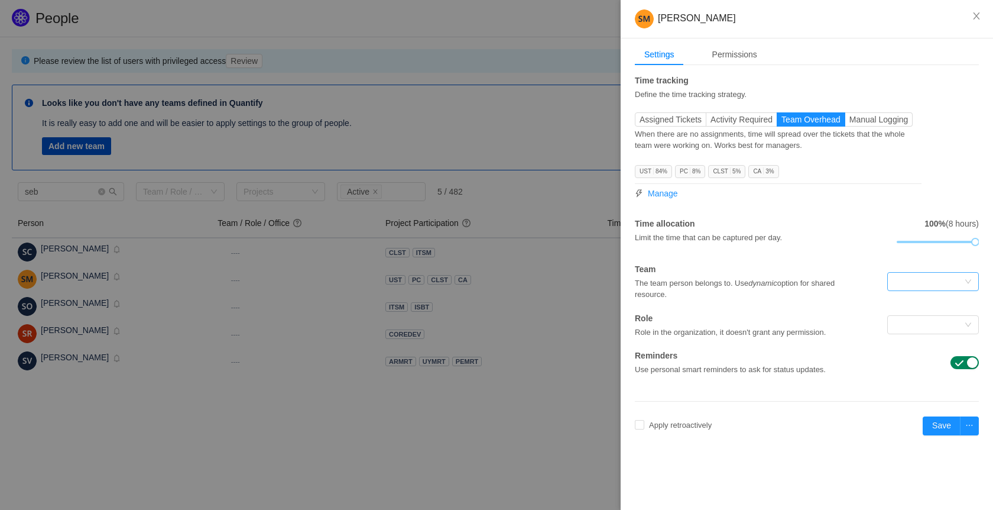
click at [922, 280] on div at bounding box center [929, 282] width 70 height 18
click at [922, 280] on input at bounding box center [929, 282] width 70 height 18
click at [744, 339] on div "Time tracking Define the time tracking strategy. Assigned Tickets Activity Requ…" at bounding box center [807, 224] width 344 height 301
click at [885, 357] on div "Reminders Use personal smart reminders to ask for status updates." at bounding box center [764, 362] width 258 height 26
click at [870, 115] on span "Manual Logging" at bounding box center [879, 119] width 59 height 9
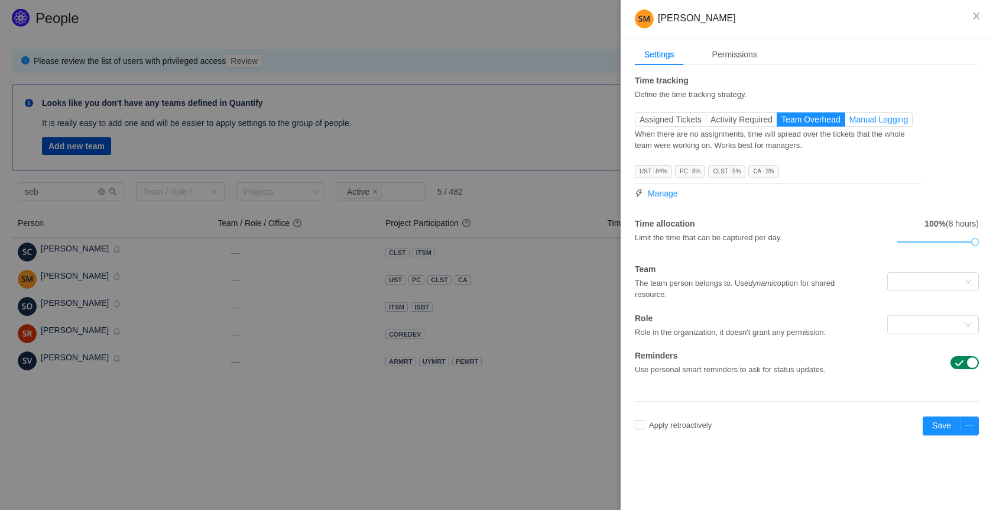
click at [850, 122] on input "Manual Logging" at bounding box center [850, 122] width 0 height 0
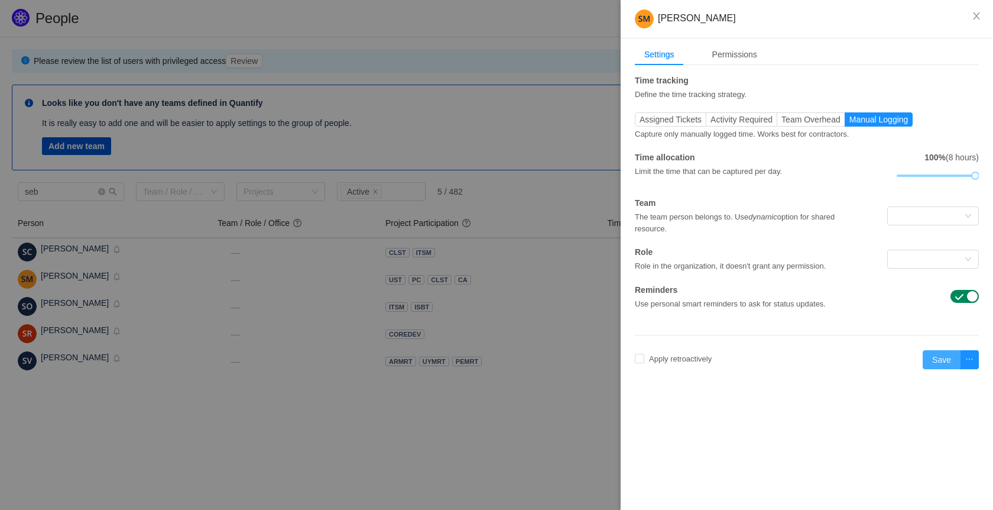
click at [958, 363] on button "Save" at bounding box center [942, 359] width 38 height 19
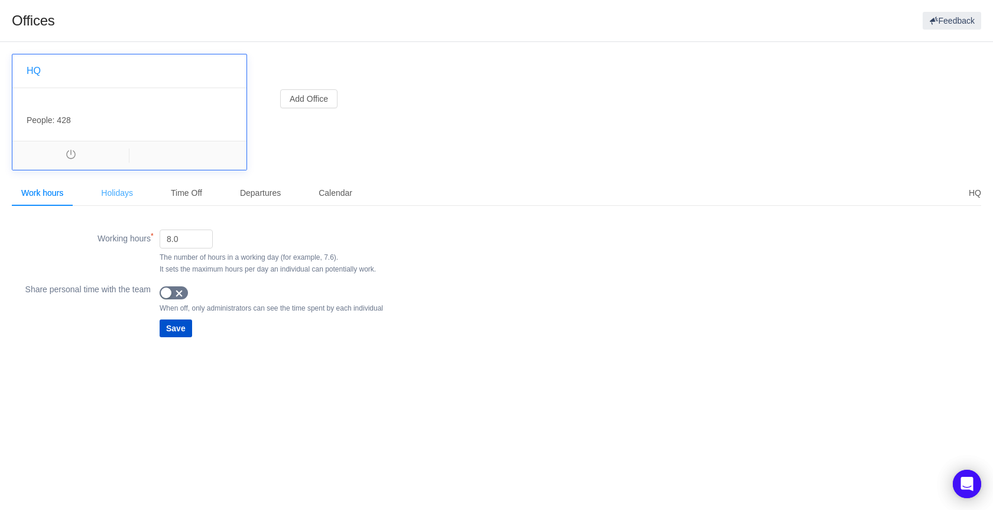
click at [111, 192] on div "Holidays" at bounding box center [117, 193] width 51 height 27
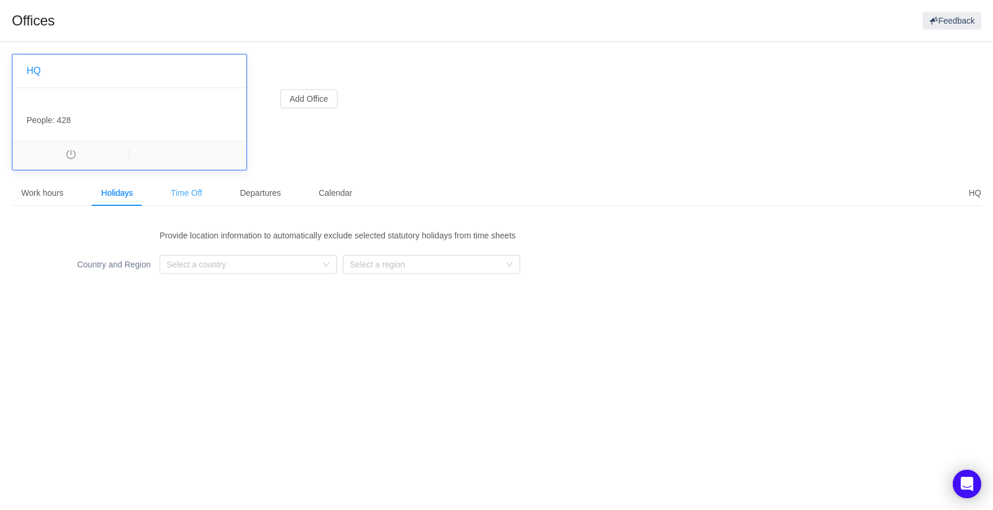
click at [177, 189] on div "Time Off" at bounding box center [186, 193] width 50 height 27
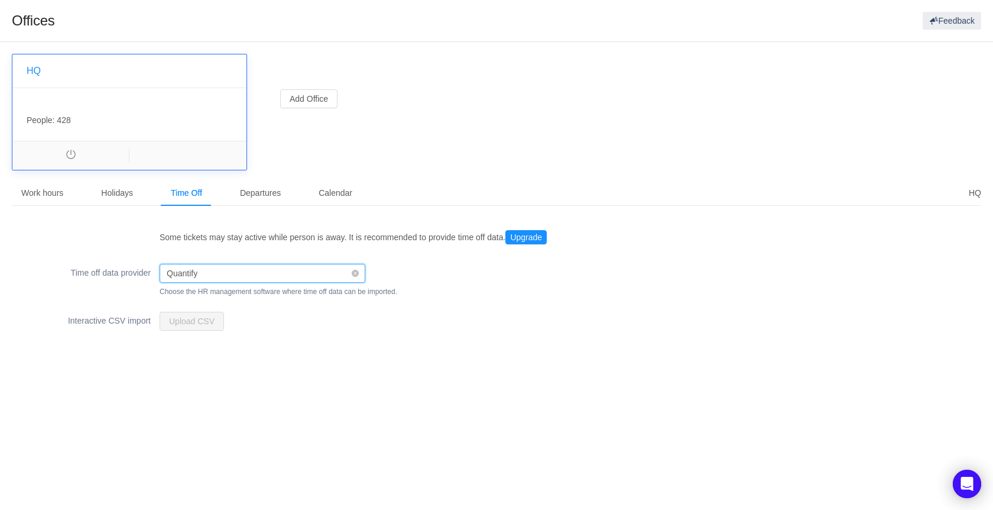
click at [251, 274] on div "Quantify" at bounding box center [259, 273] width 184 height 18
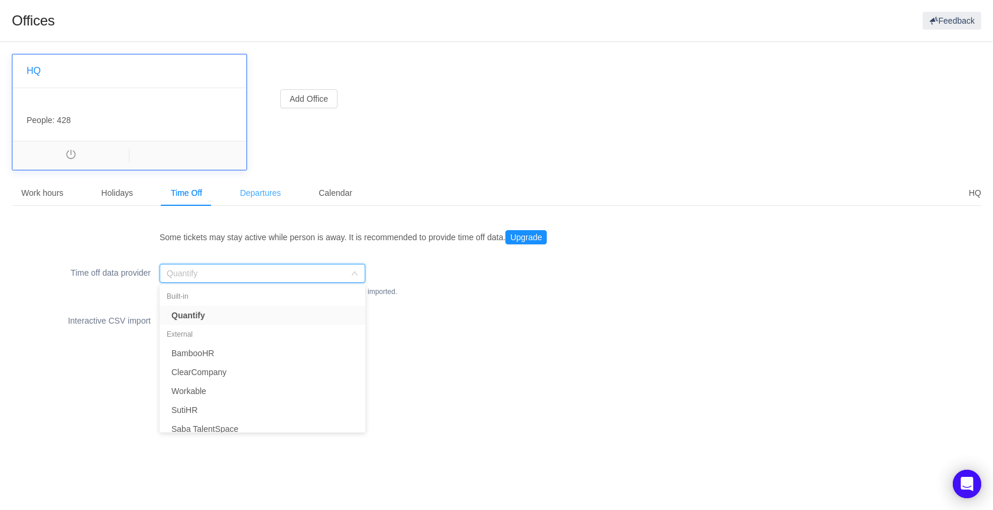
drag, startPoint x: 276, startPoint y: 186, endPoint x: 271, endPoint y: 192, distance: 8.0
click at [276, 186] on div "Departures" at bounding box center [261, 193] width 60 height 27
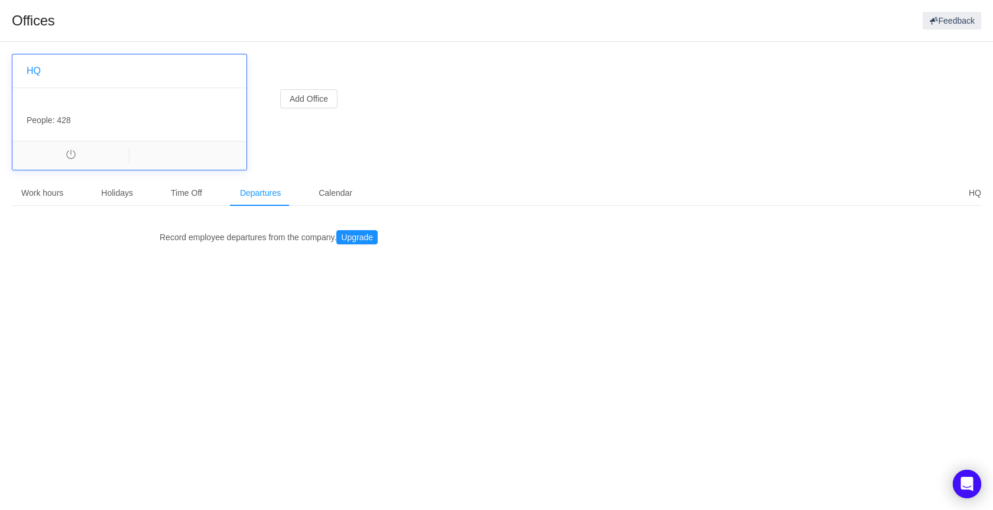
click at [271, 192] on div "Departures" at bounding box center [261, 193] width 60 height 27
drag, startPoint x: 313, startPoint y: 190, endPoint x: 320, endPoint y: 190, distance: 7.1
click at [316, 190] on div "Calendar" at bounding box center [335, 193] width 53 height 27
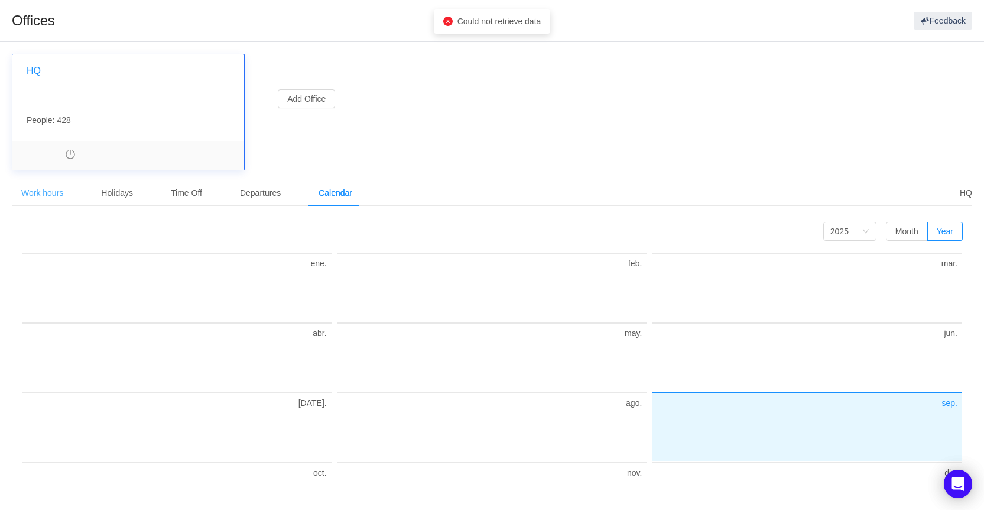
click at [50, 200] on div "Work hours" at bounding box center [42, 193] width 61 height 27
